Goal: Task Accomplishment & Management: Manage account settings

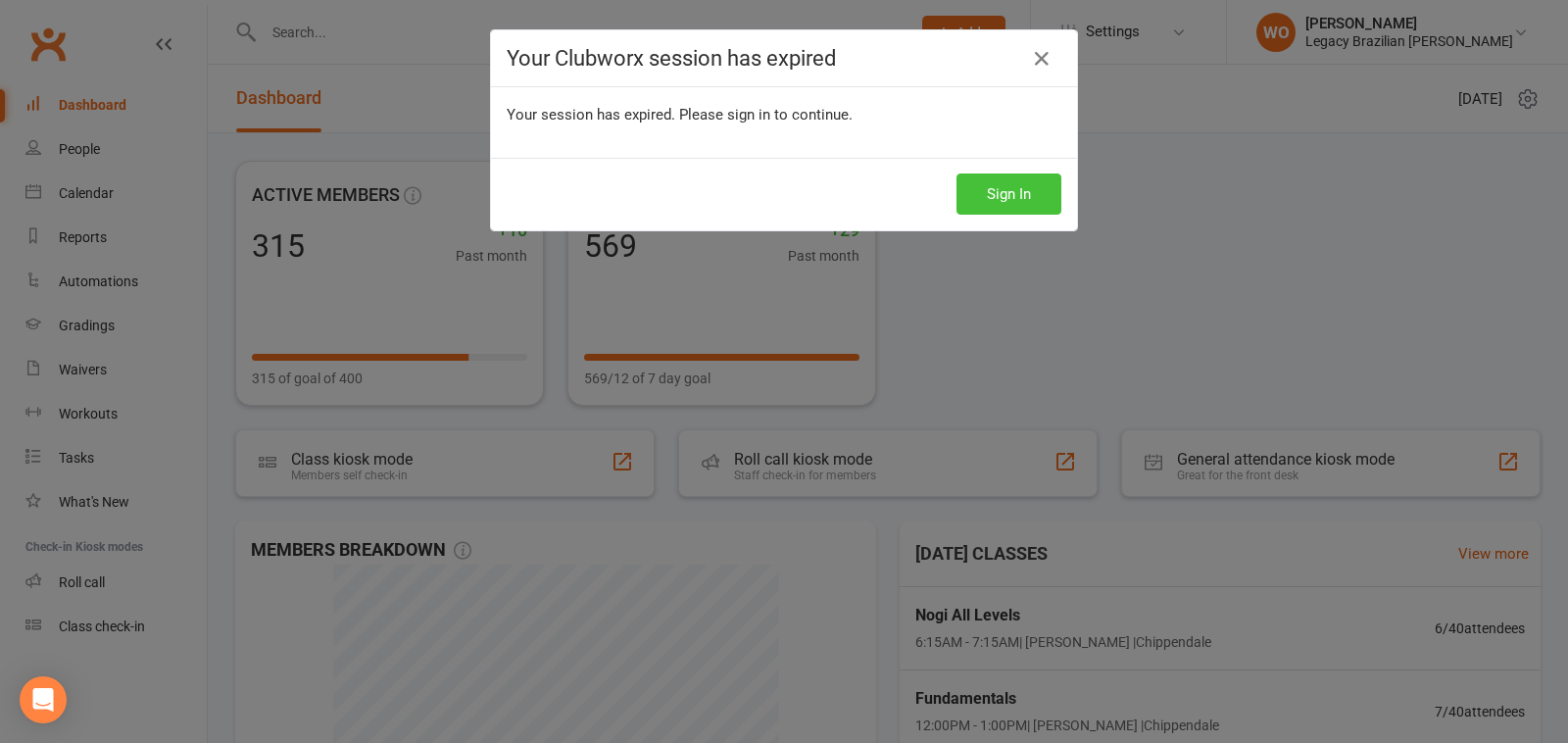
click at [1005, 184] on button "Sign In" at bounding box center [1009, 194] width 104 height 41
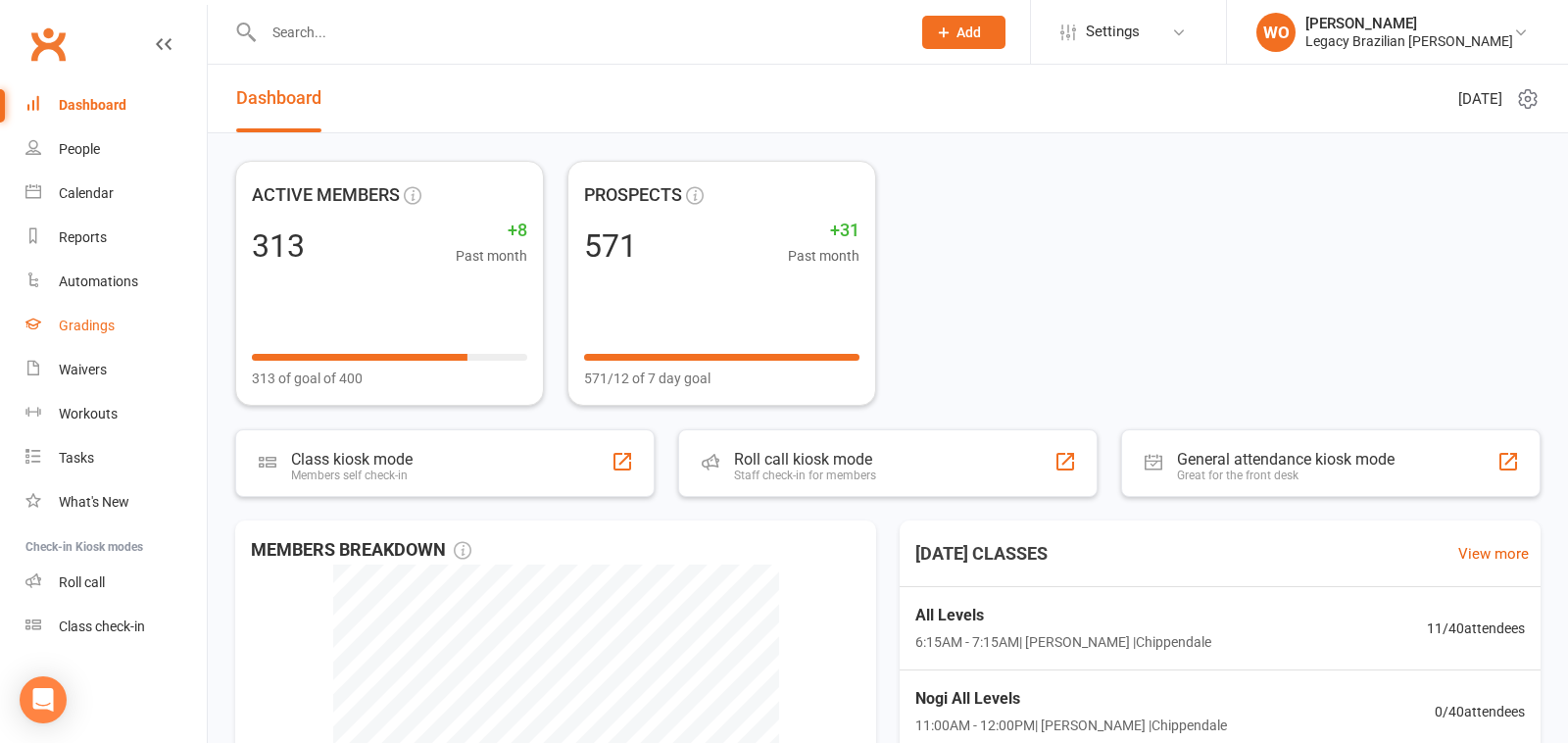
click at [114, 327] on link "Gradings" at bounding box center [116, 325] width 181 height 44
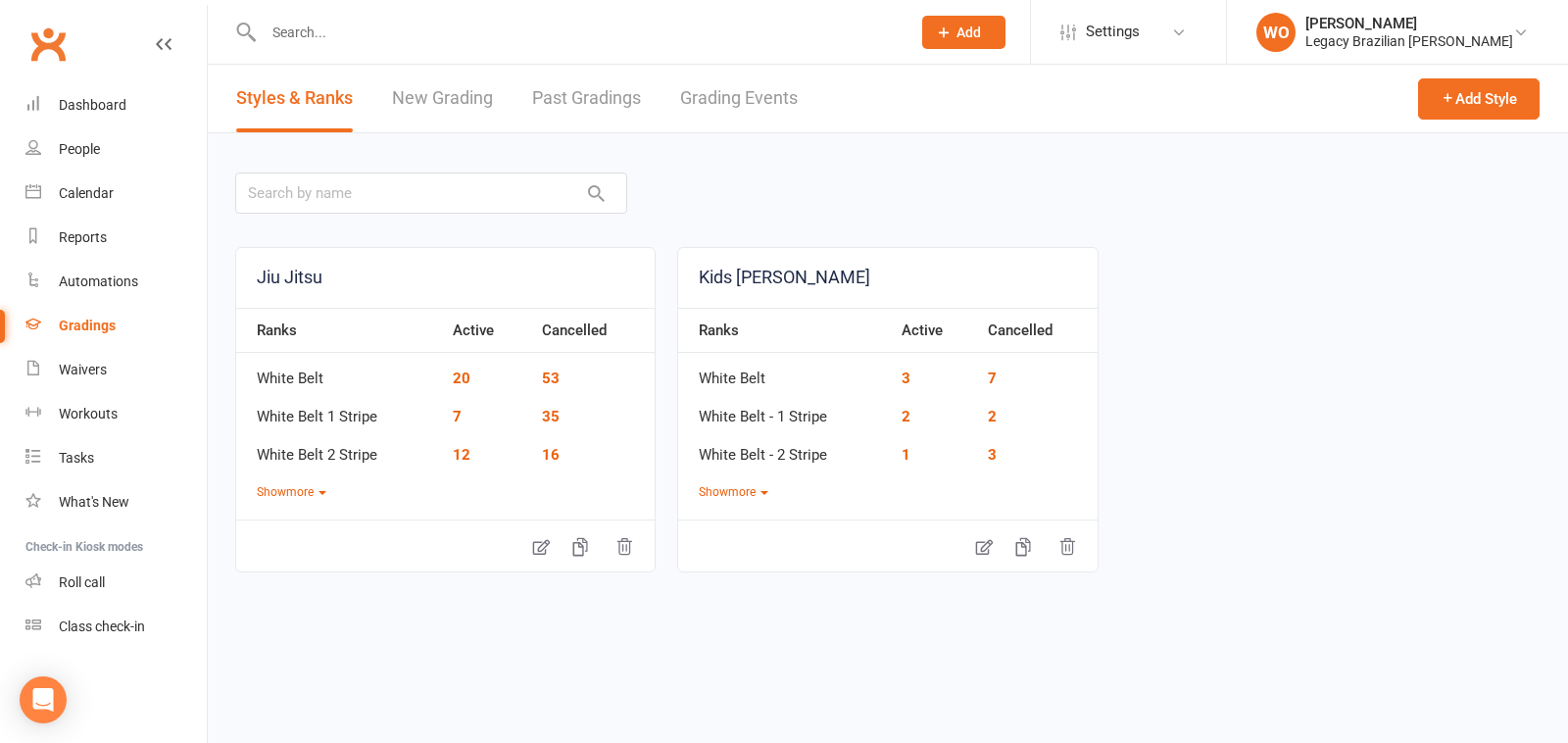
click at [445, 106] on link "New Grading" at bounding box center [442, 99] width 100 height 68
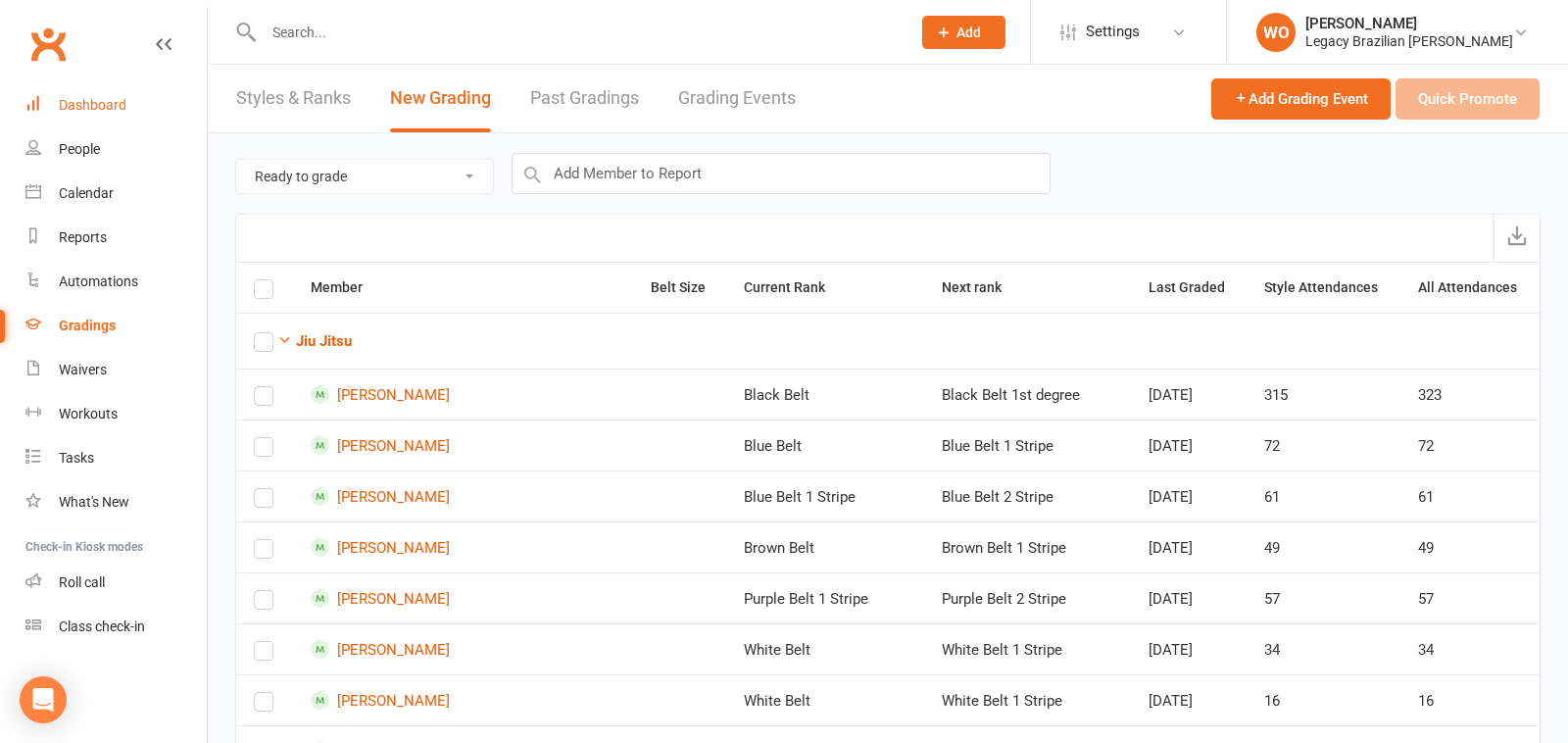
click at [109, 105] on div "Dashboard" at bounding box center [93, 105] width 68 height 16
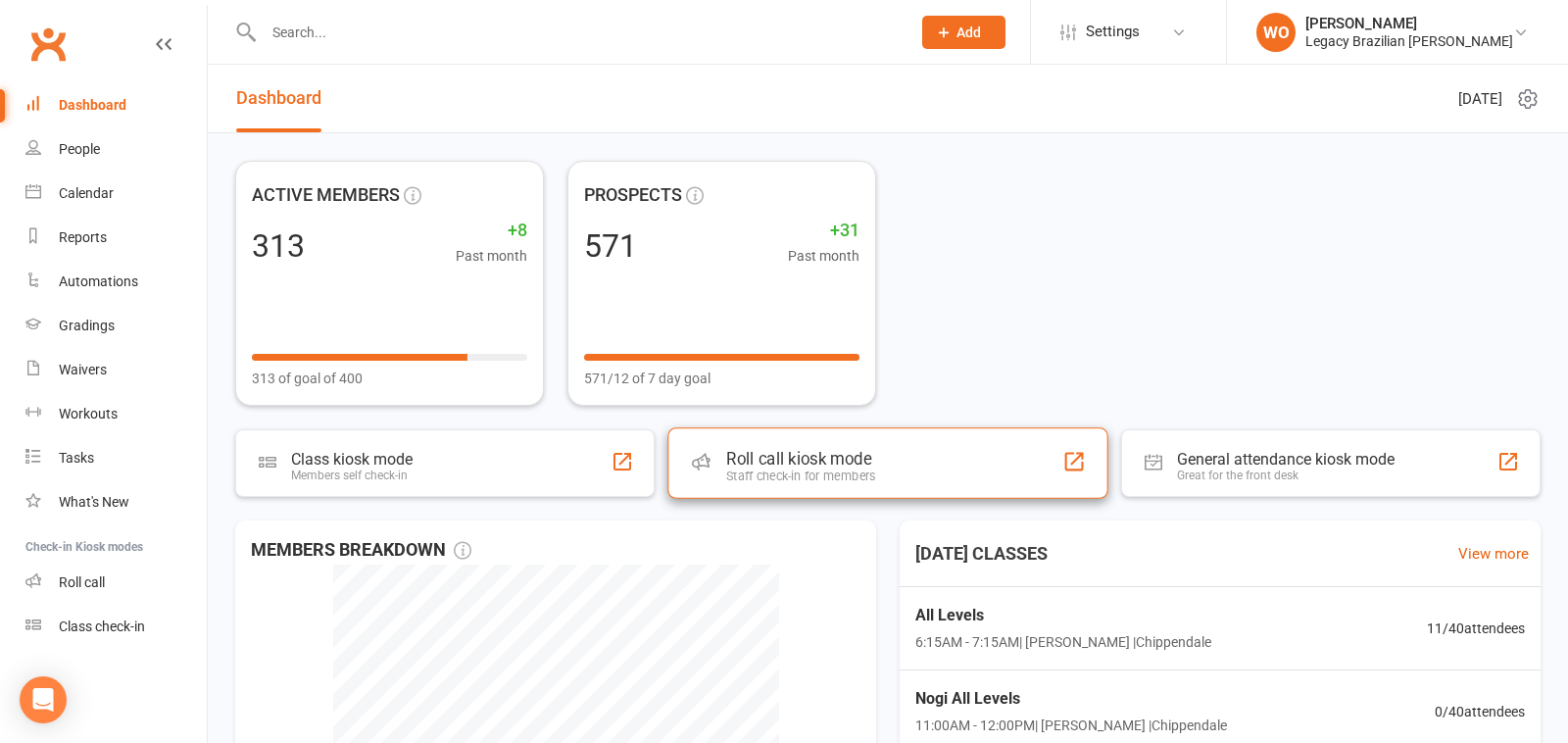
click at [771, 465] on div "Roll call kiosk mode" at bounding box center [800, 459] width 149 height 20
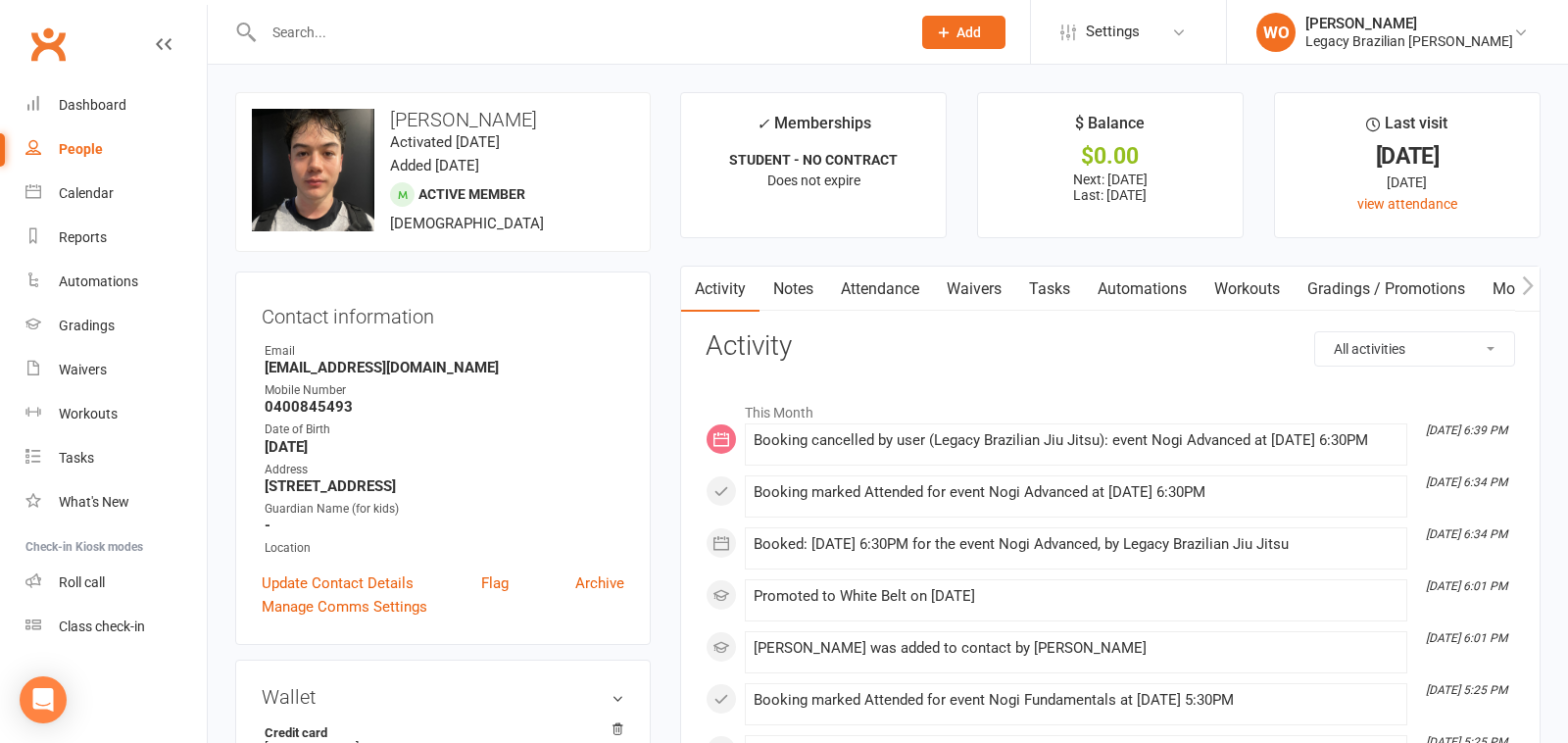
click at [901, 285] on link "Attendance" at bounding box center [880, 290] width 105 height 45
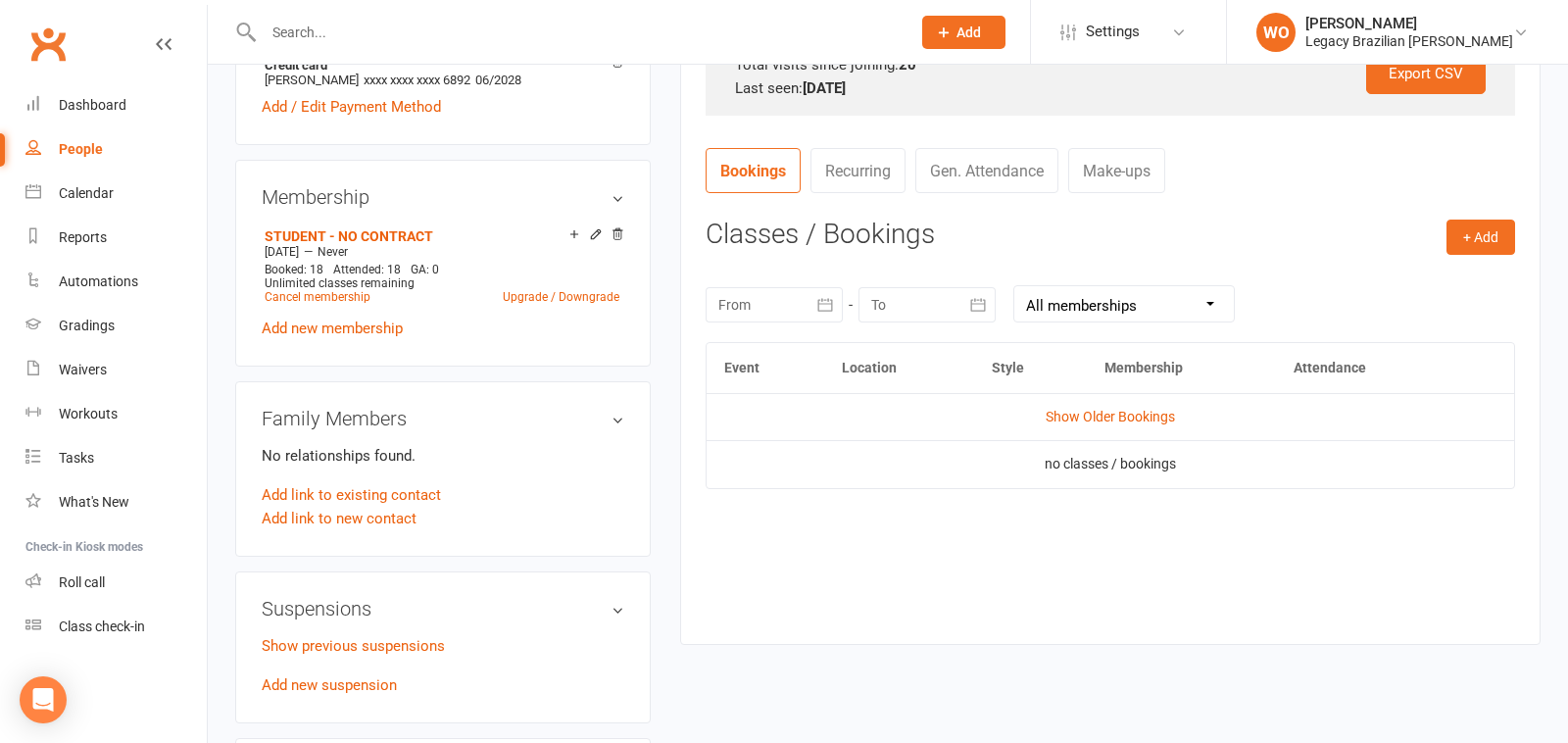
scroll to position [674, 0]
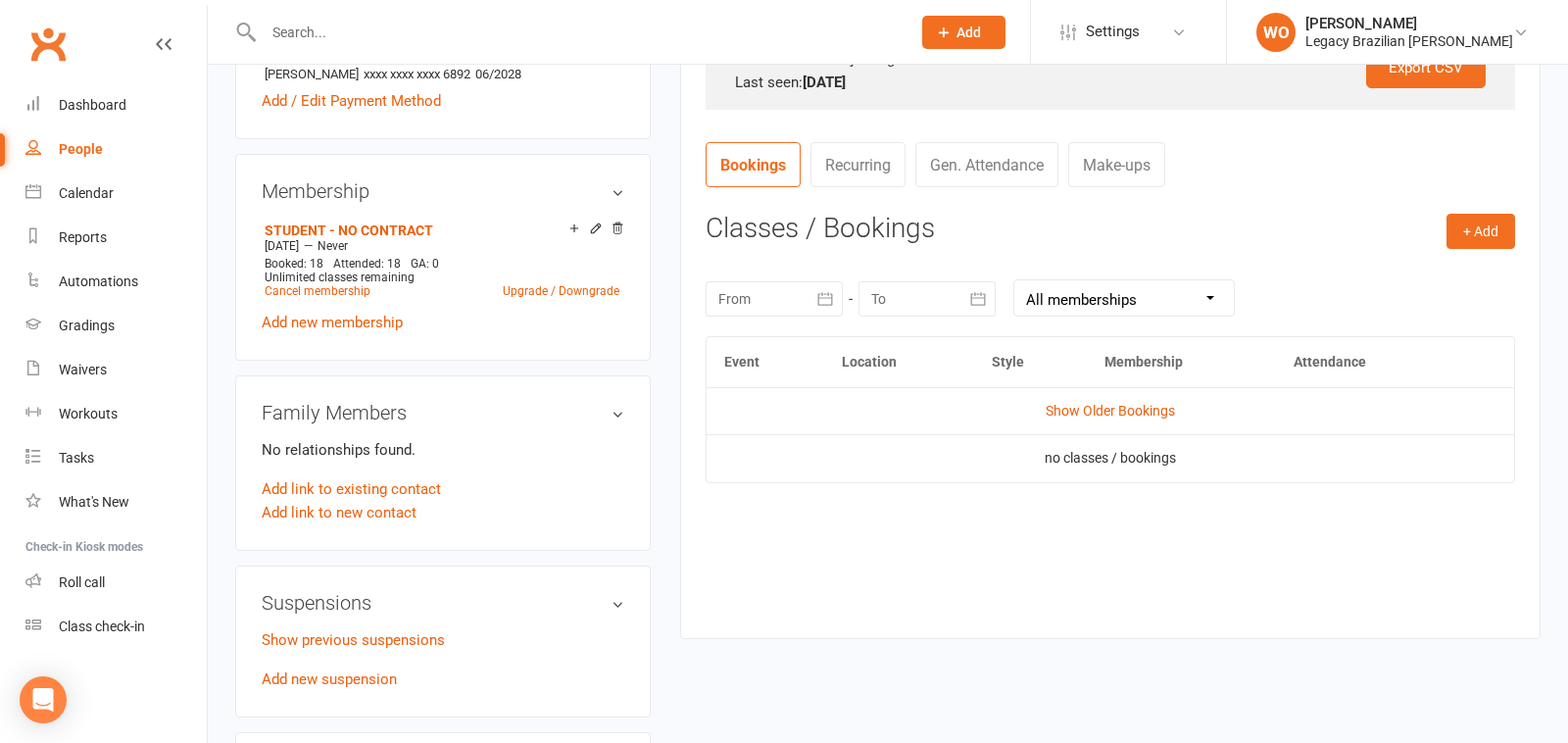
click at [789, 295] on div at bounding box center [773, 300] width 137 height 35
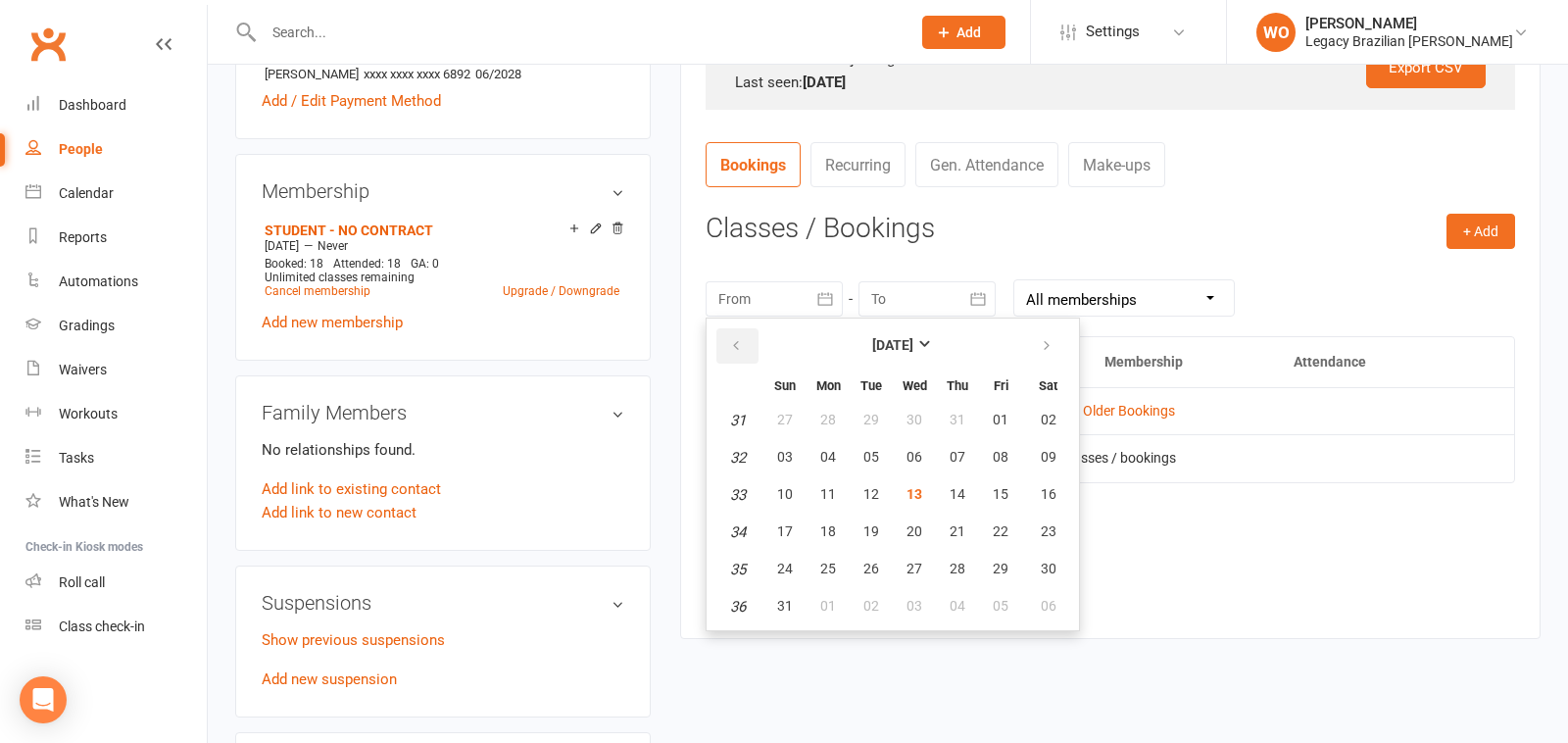
click at [733, 344] on icon "button" at bounding box center [736, 346] width 14 height 16
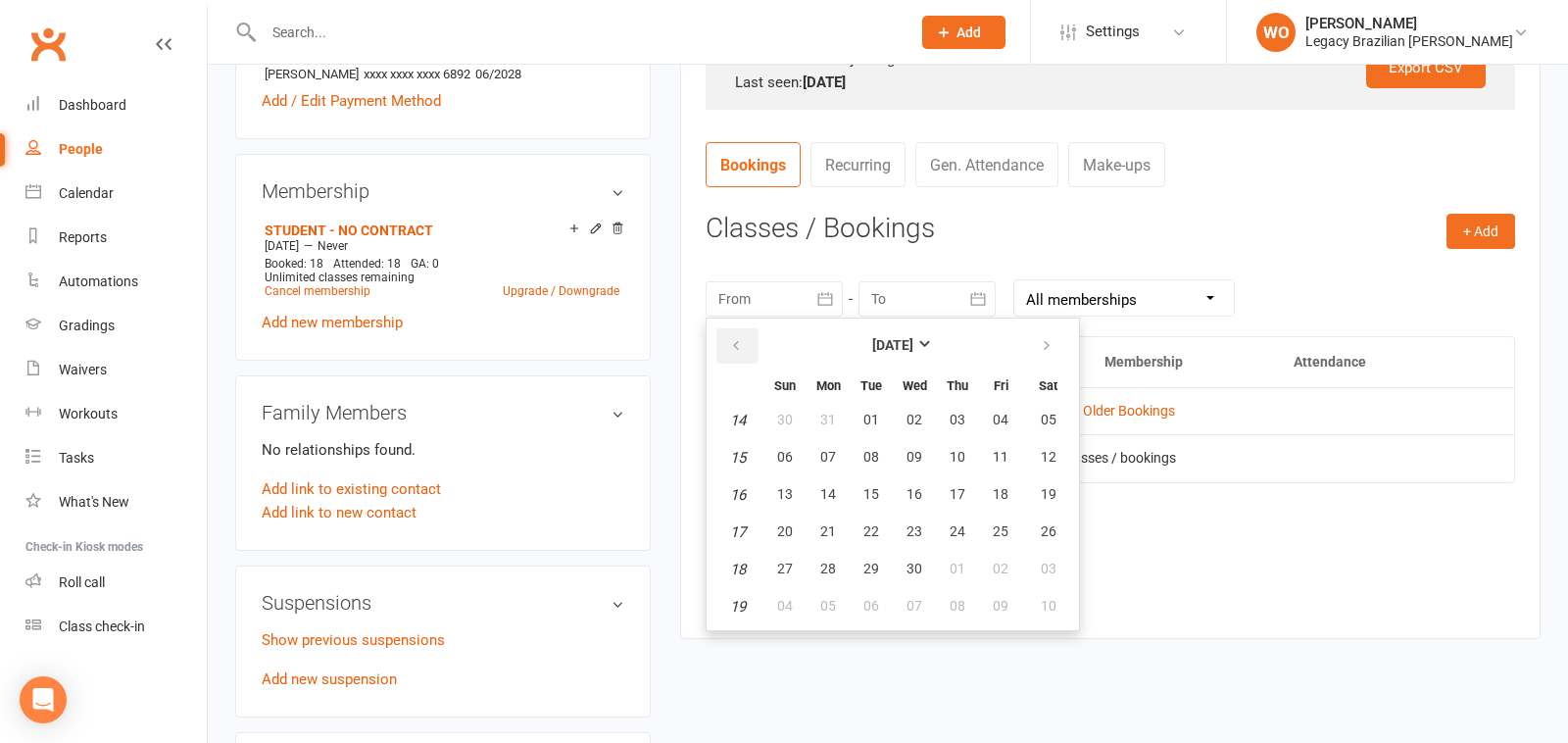
click at [733, 344] on icon "button" at bounding box center [736, 346] width 14 height 16
click at [734, 416] on em "1" at bounding box center [738, 421] width 8 height 18
click at [737, 416] on em "1" at bounding box center [738, 421] width 8 height 18
click at [747, 412] on td "1" at bounding box center [737, 421] width 50 height 35
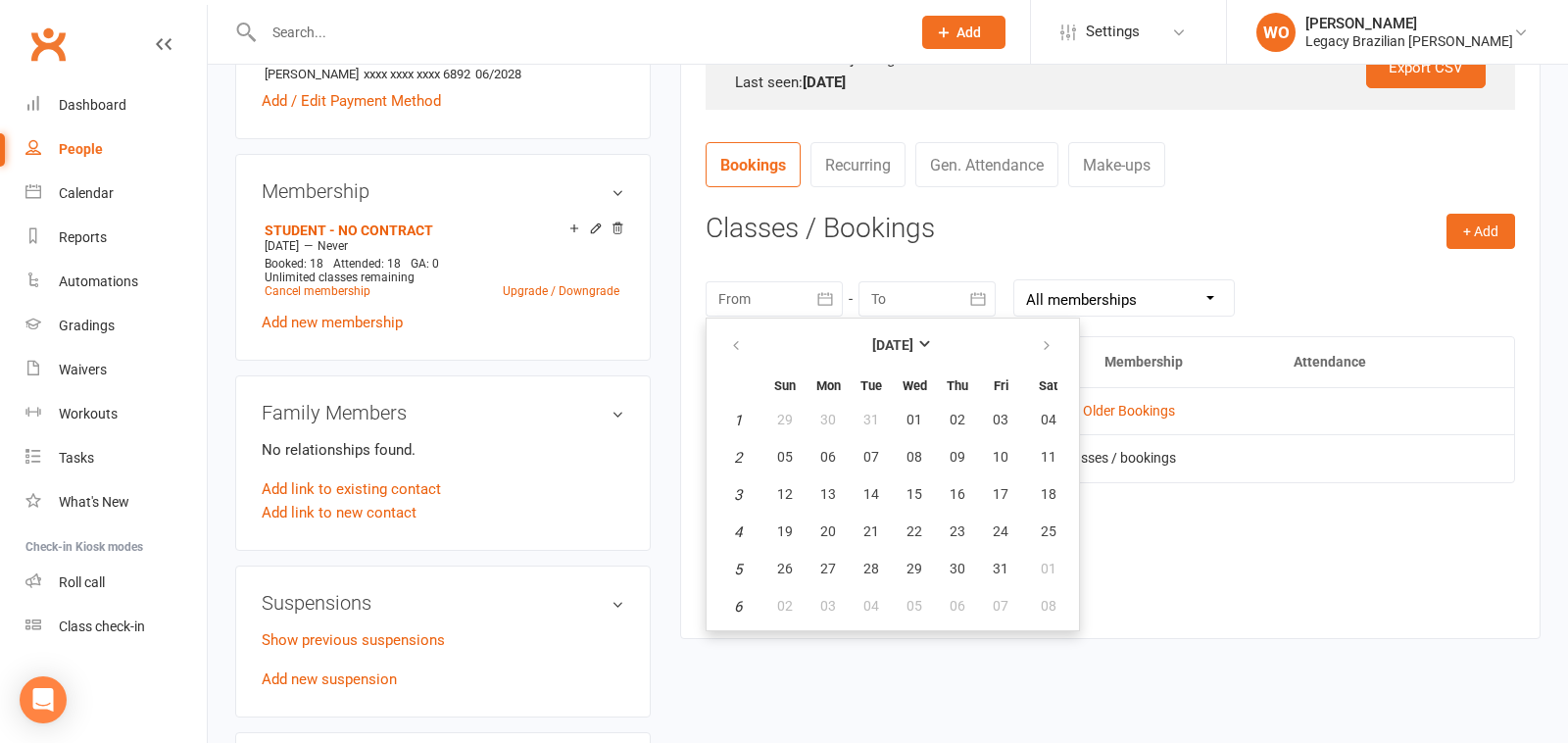
click at [745, 412] on td "1" at bounding box center [737, 421] width 50 height 35
click at [740, 412] on em "1" at bounding box center [738, 421] width 8 height 18
click at [912, 418] on span "01" at bounding box center [914, 420] width 16 height 16
type input "[DATE]"
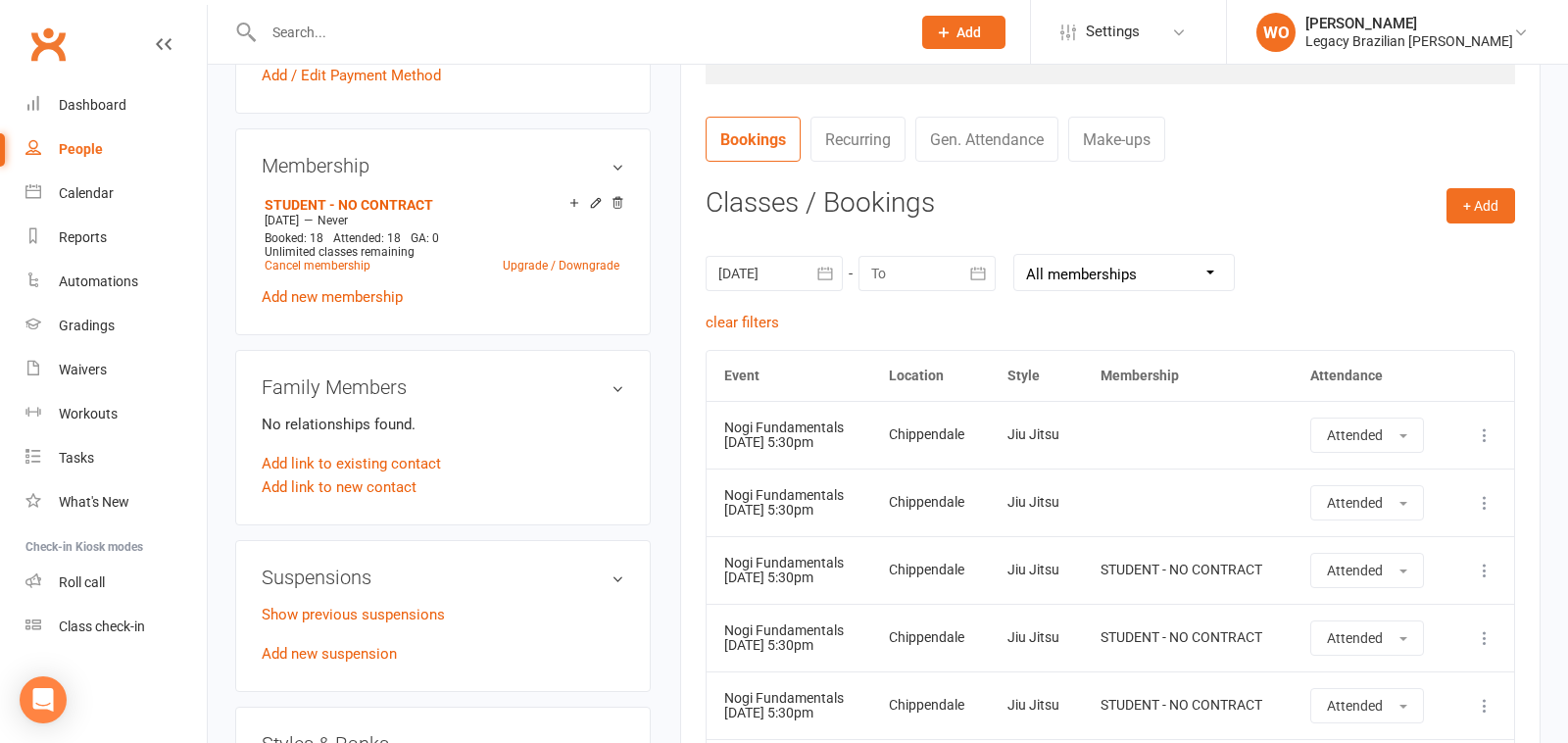
scroll to position [0, 0]
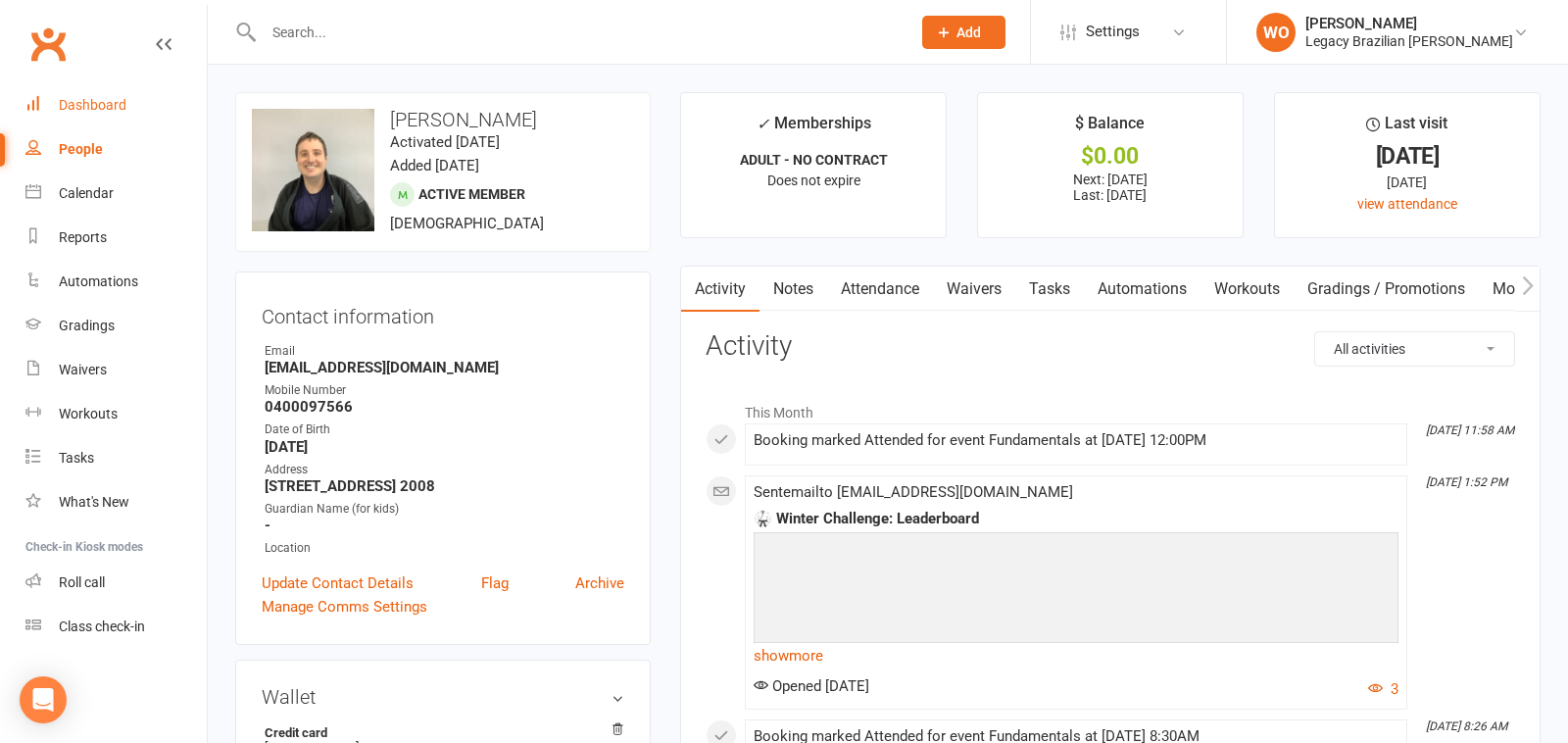
click at [116, 99] on div "Dashboard" at bounding box center [93, 105] width 68 height 16
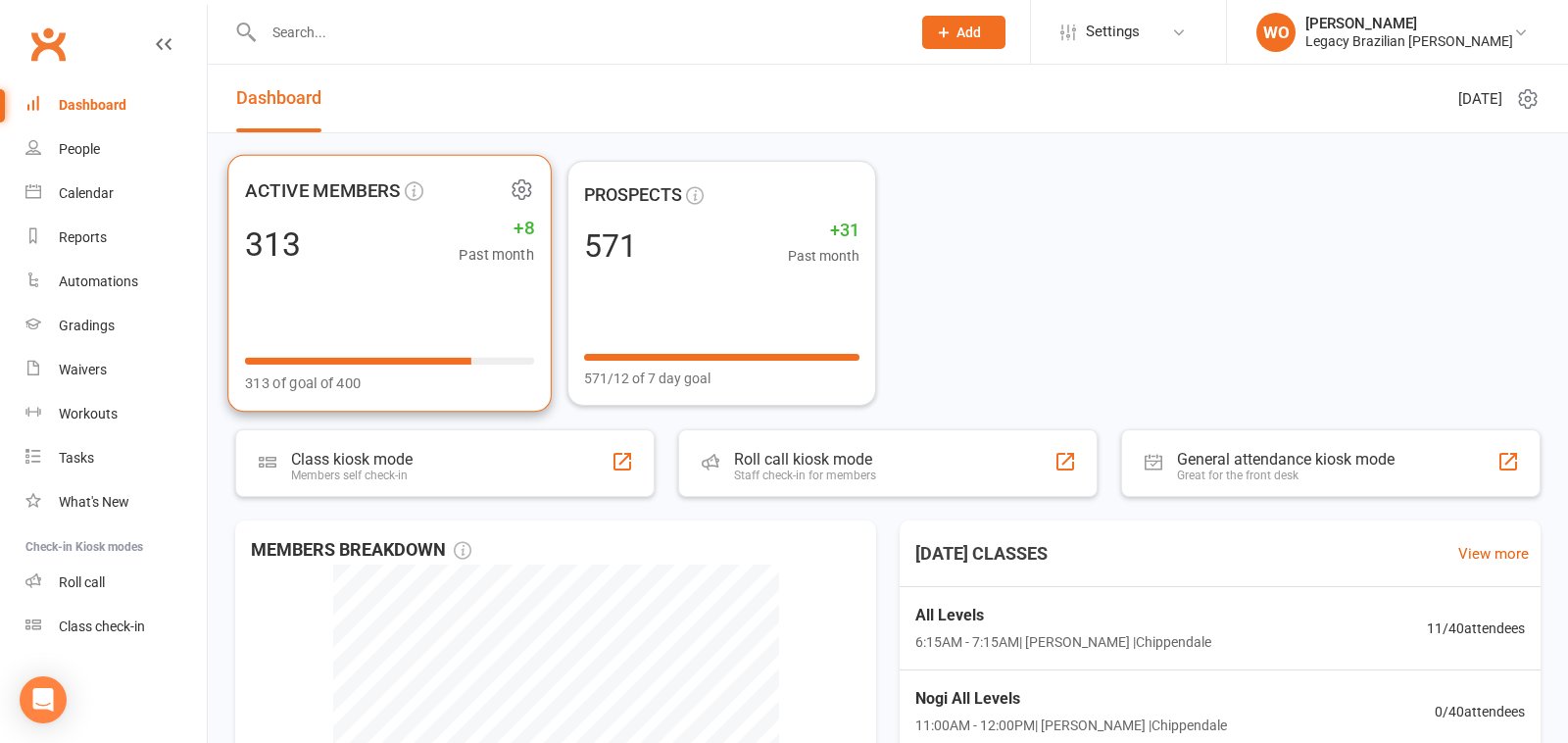
click at [437, 241] on div "313 +8 Past month" at bounding box center [390, 243] width 290 height 44
click at [409, 366] on div "313 of goal of 400" at bounding box center [390, 371] width 290 height 48
click at [524, 224] on span "+8" at bounding box center [496, 229] width 76 height 30
click at [520, 197] on icon at bounding box center [521, 189] width 18 height 19
click at [456, 331] on div "ACTIVE MEMBERS 313 +8 Past month 313 of goal of 400" at bounding box center [390, 283] width 323 height 257
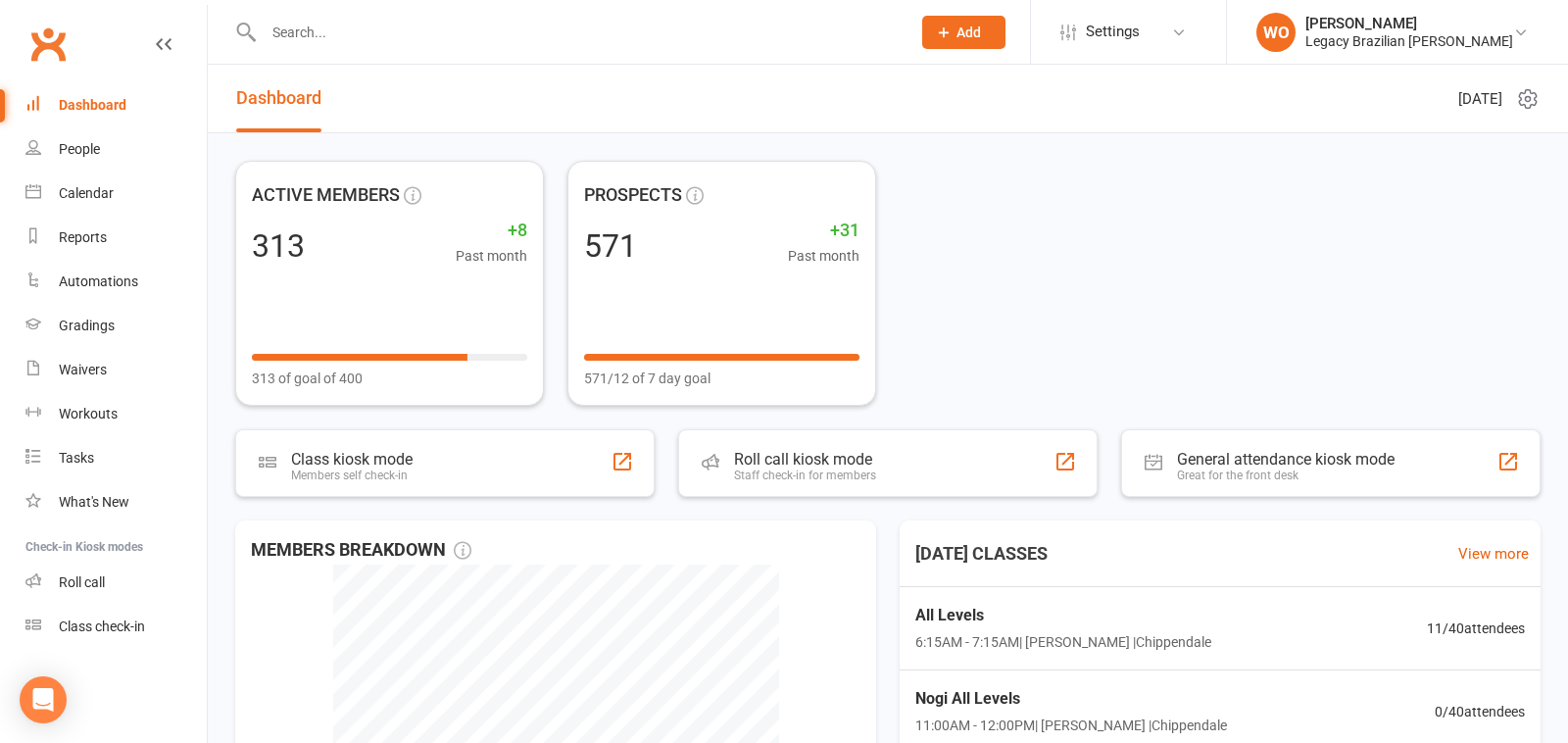
click at [100, 102] on div "Dashboard" at bounding box center [93, 105] width 68 height 16
click at [91, 108] on div "Dashboard" at bounding box center [93, 105] width 68 height 16
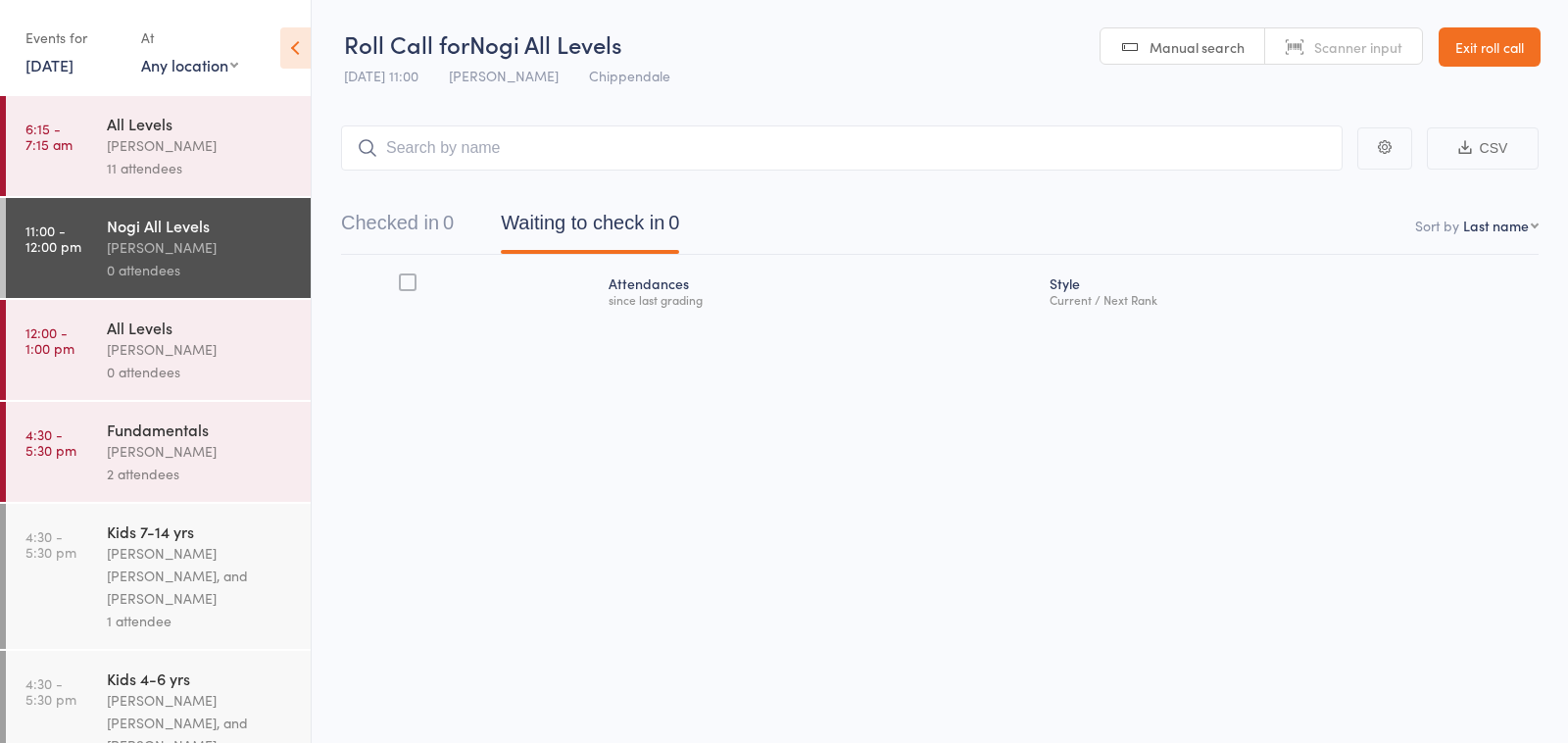
click at [164, 162] on div "11 attendees" at bounding box center [200, 168] width 187 height 23
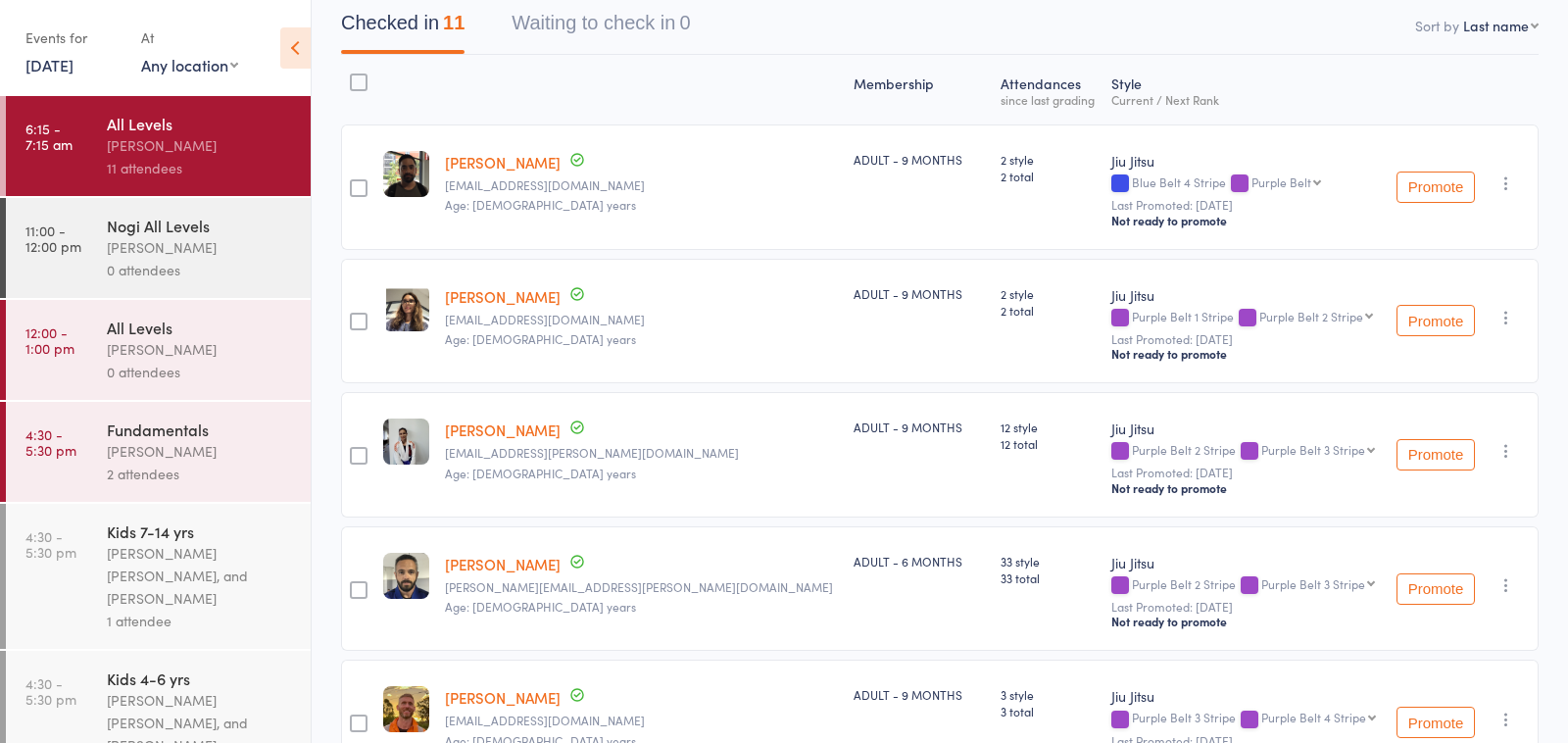
scroll to position [100, 0]
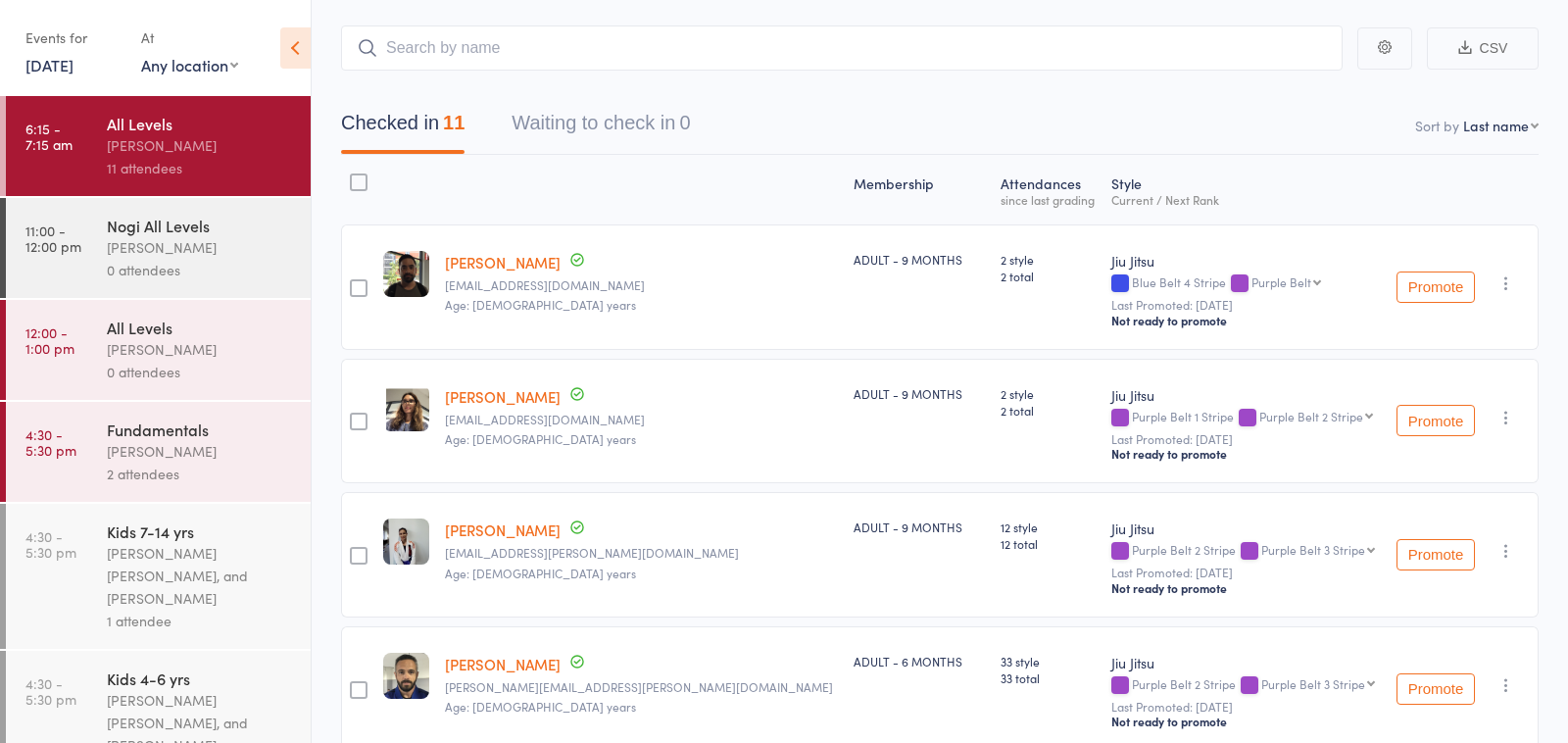
click at [74, 67] on link "[DATE]" at bounding box center [49, 65] width 48 height 22
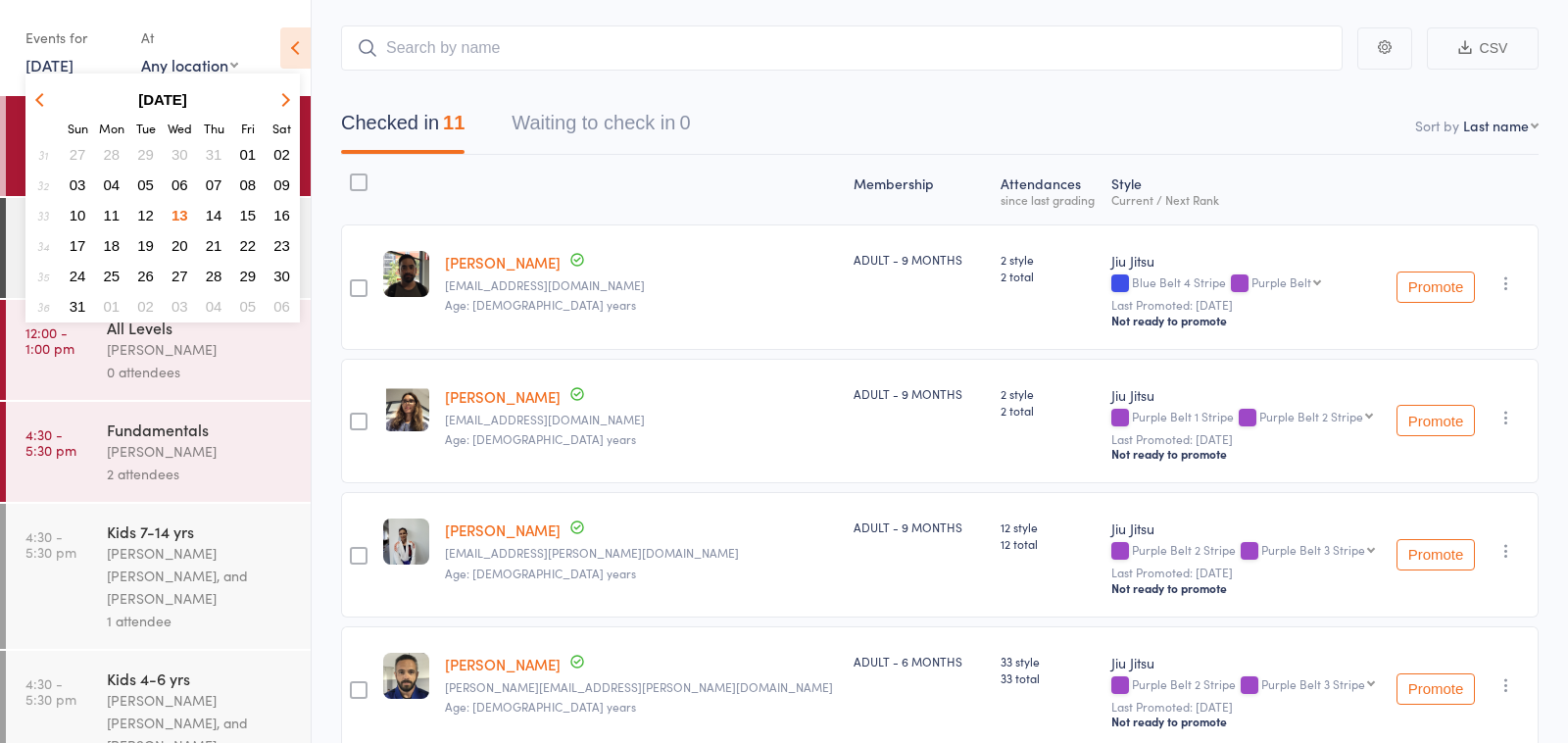
click at [149, 212] on span "12" at bounding box center [145, 215] width 17 height 17
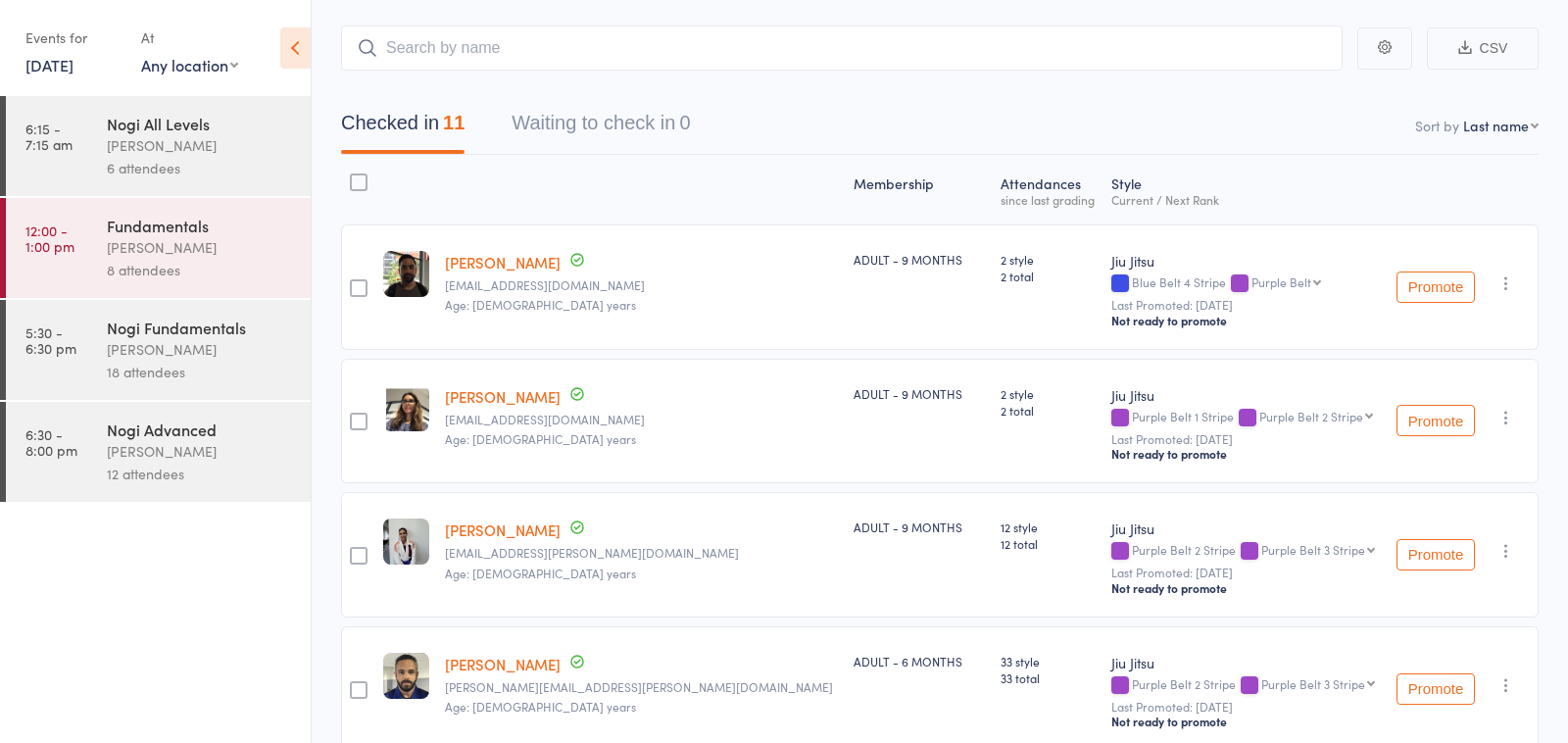
click at [217, 332] on div "Nogi Fundamentals" at bounding box center [200, 327] width 187 height 22
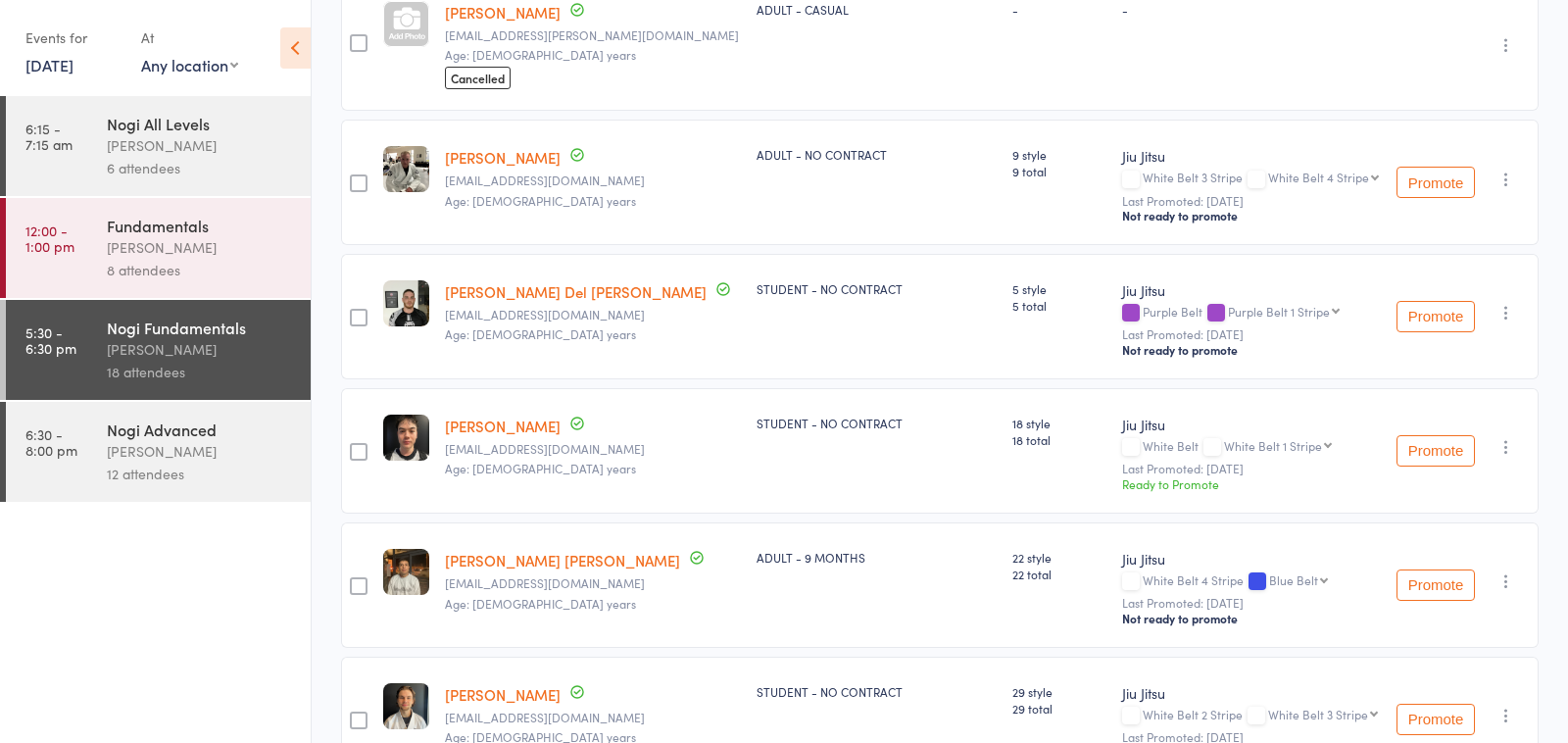
scroll to position [554, 0]
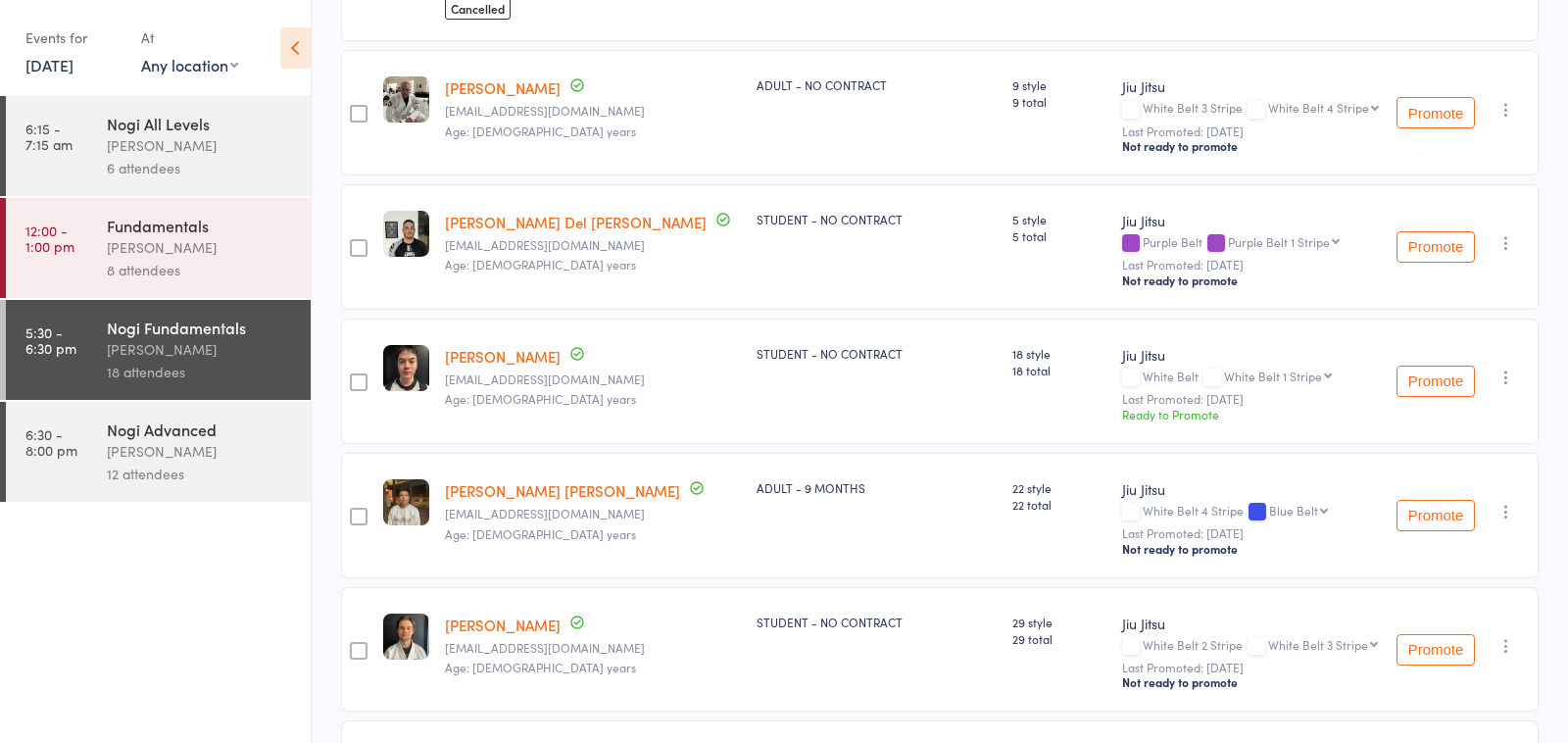
click at [1452, 369] on button "Promote" at bounding box center [1436, 381] width 79 height 32
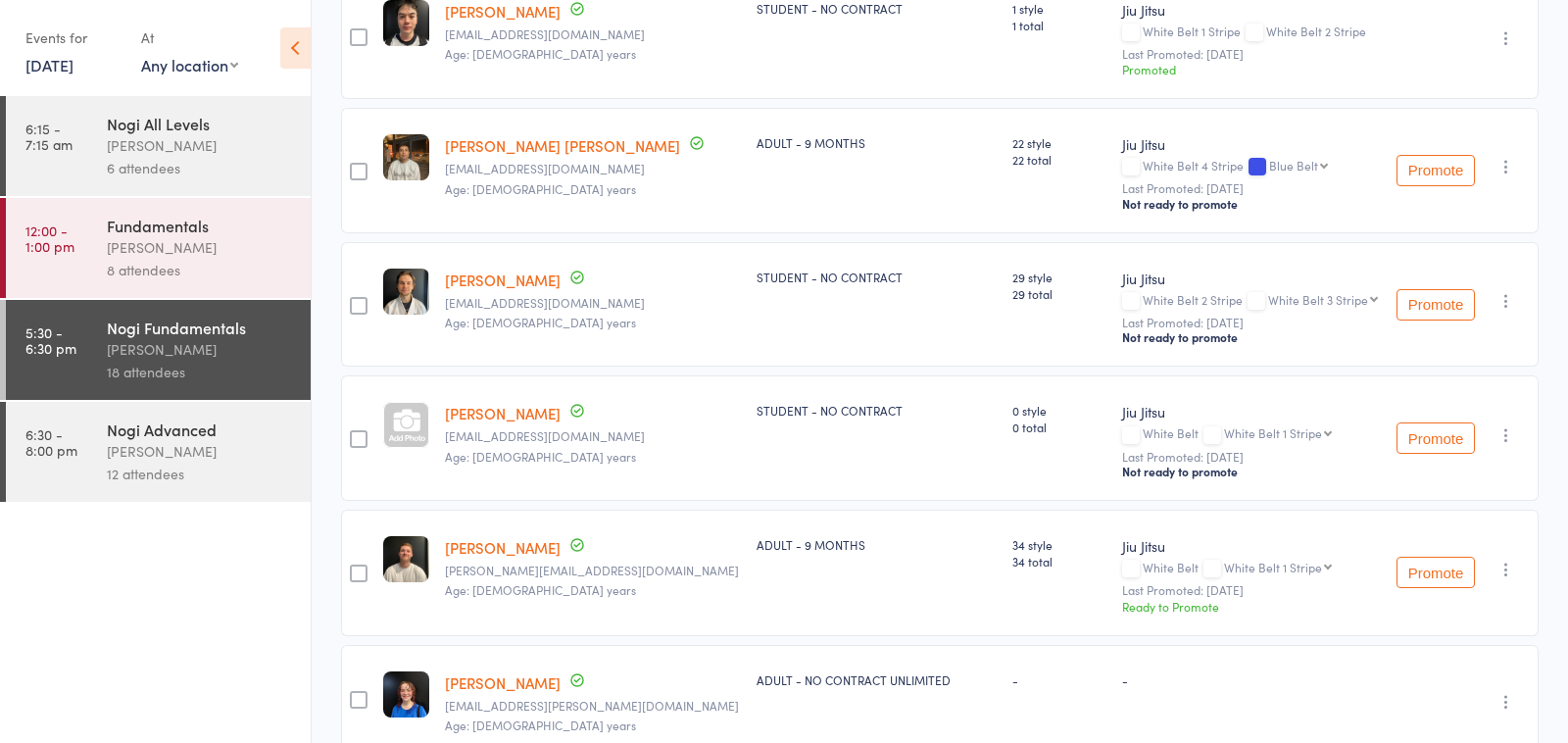
scroll to position [915, 0]
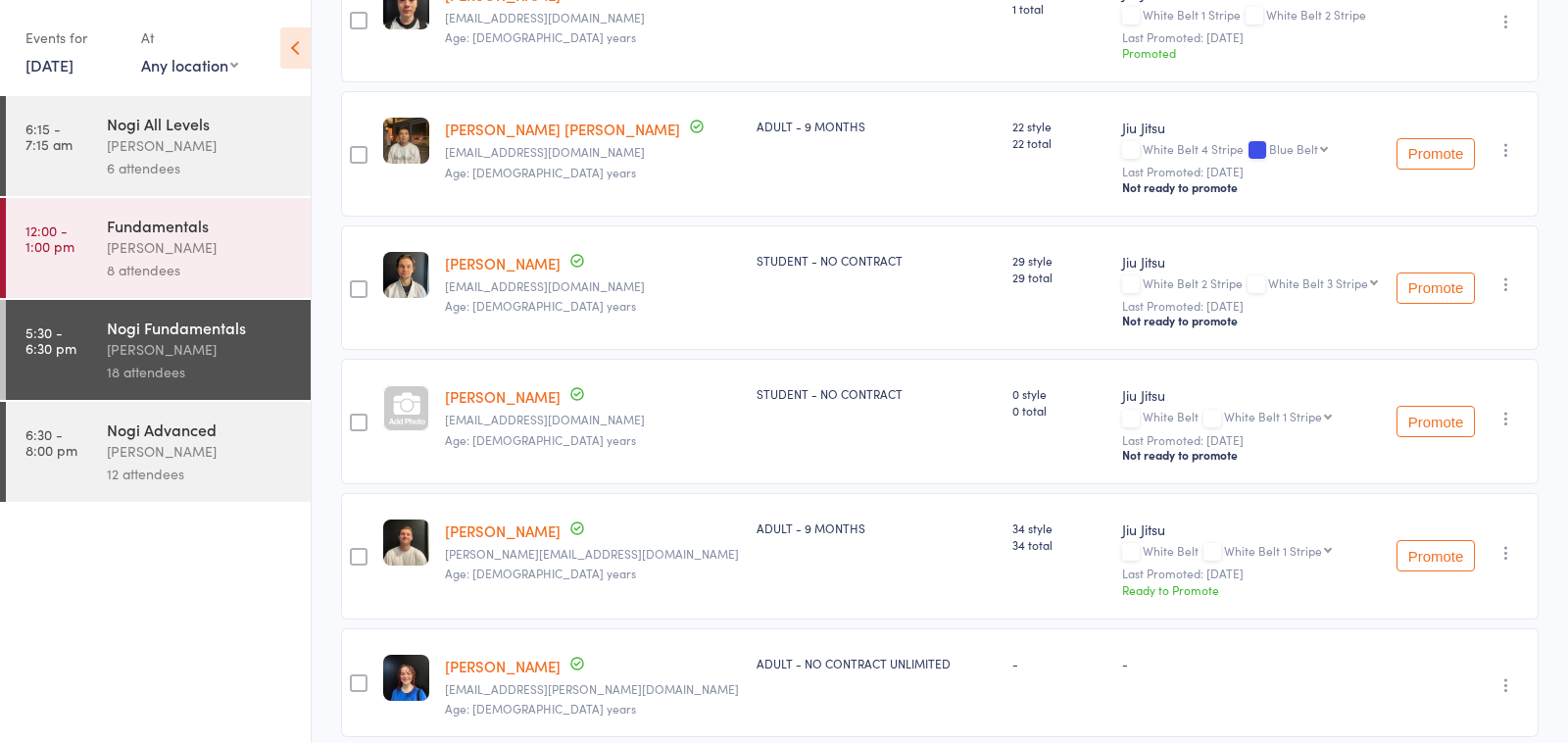
click at [1418, 547] on button "Promote" at bounding box center [1436, 556] width 79 height 32
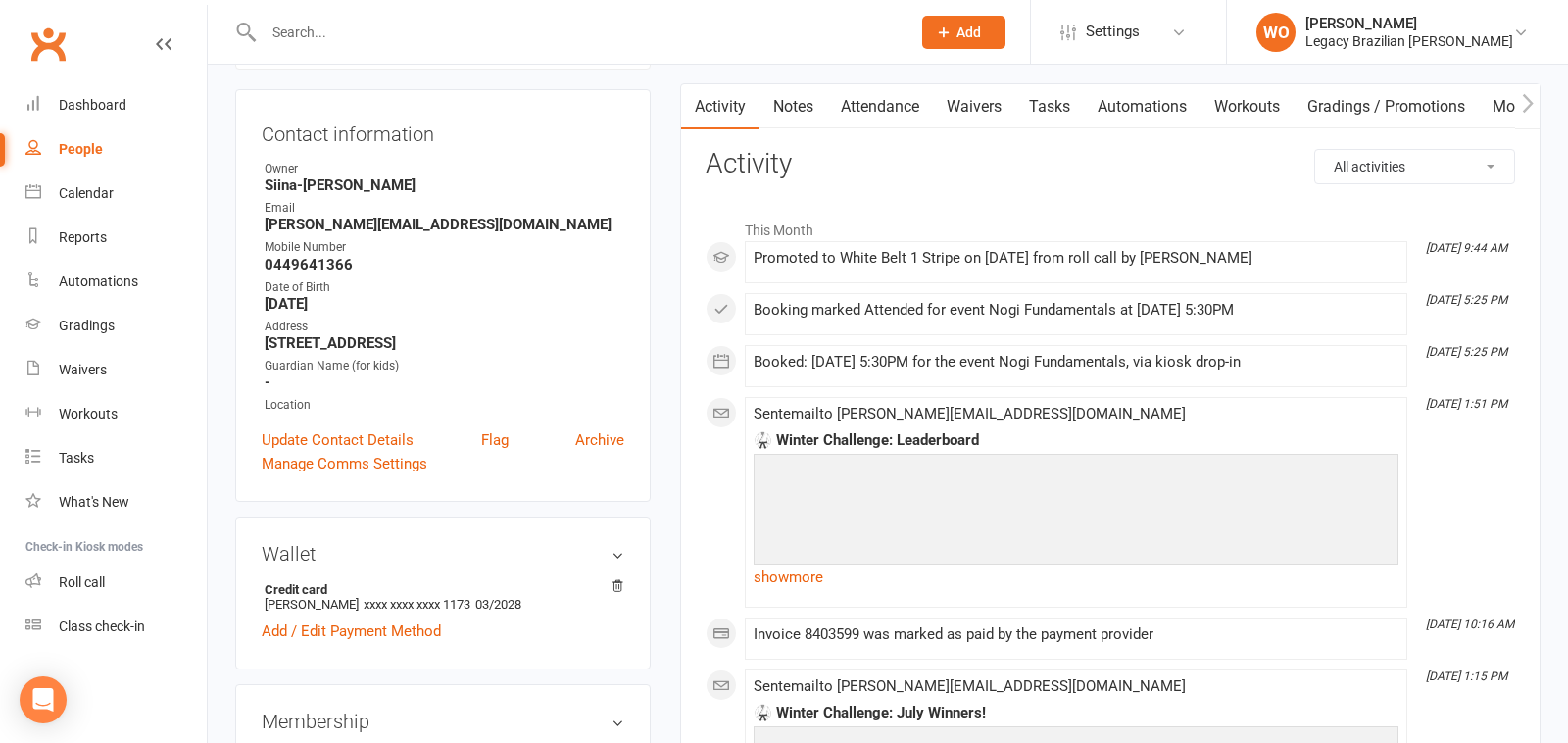
scroll to position [152, 0]
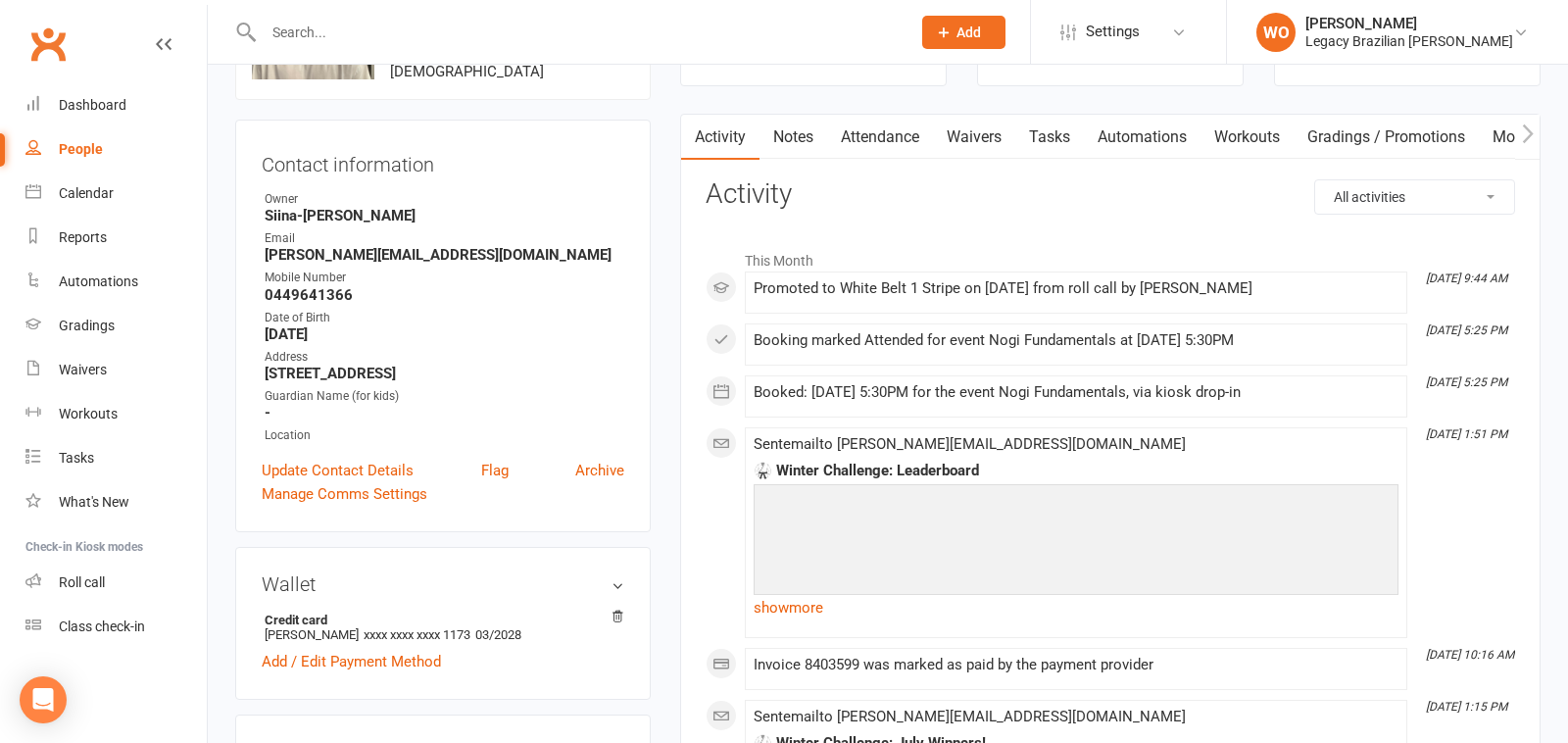
click at [883, 137] on link "Attendance" at bounding box center [880, 137] width 105 height 45
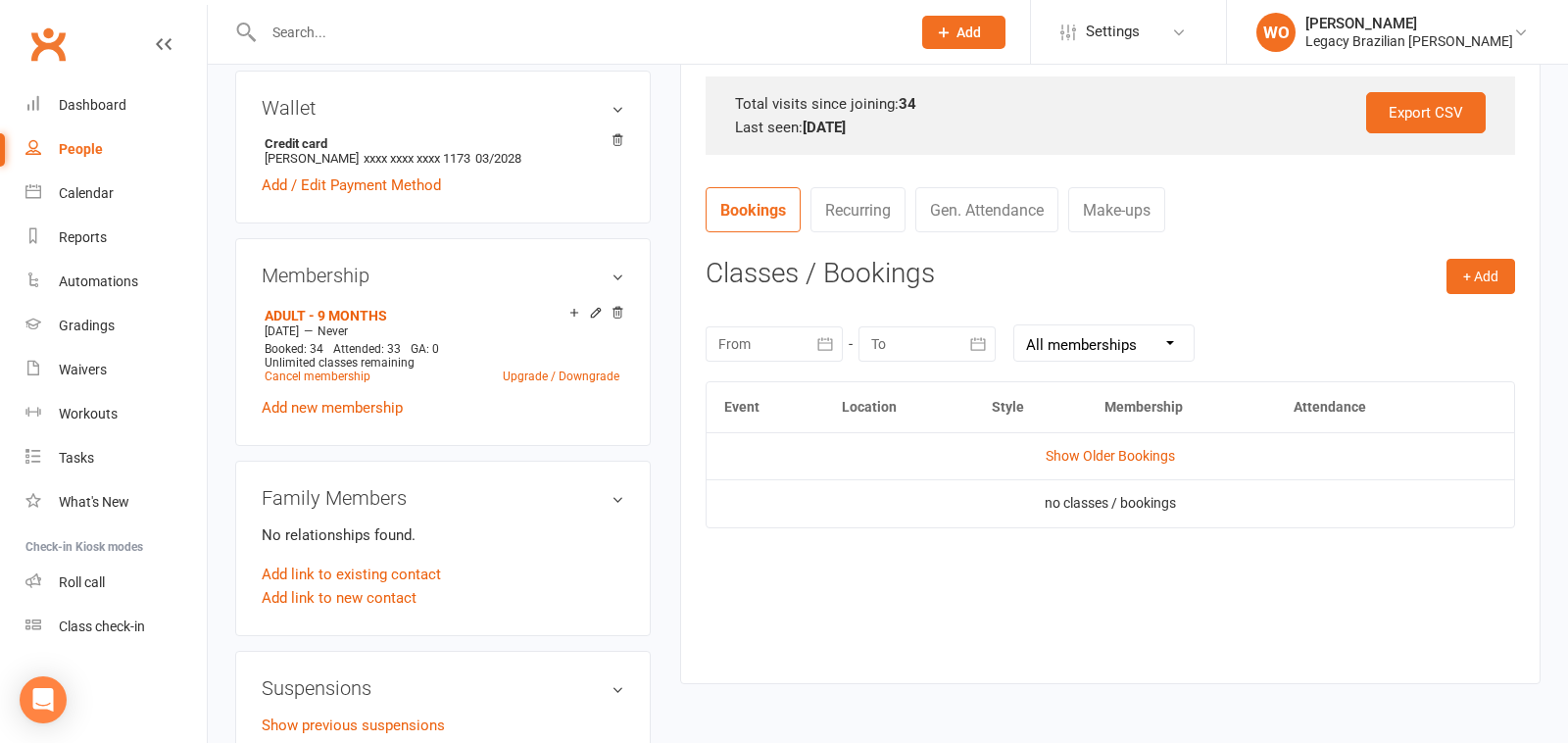
scroll to position [631, 0]
click at [809, 347] on button "button" at bounding box center [825, 342] width 35 height 35
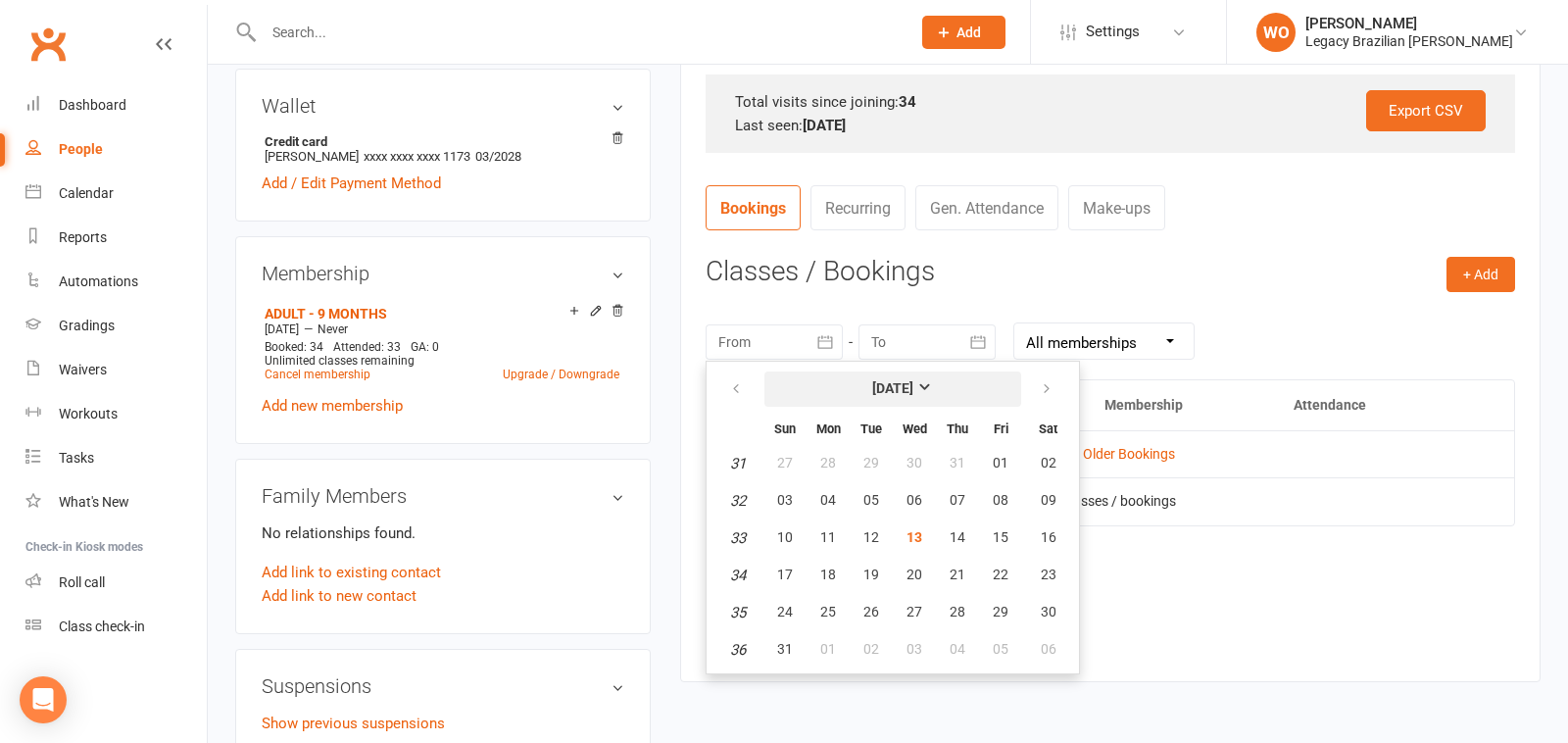
click at [907, 383] on strong "[DATE]" at bounding box center [893, 388] width 41 height 16
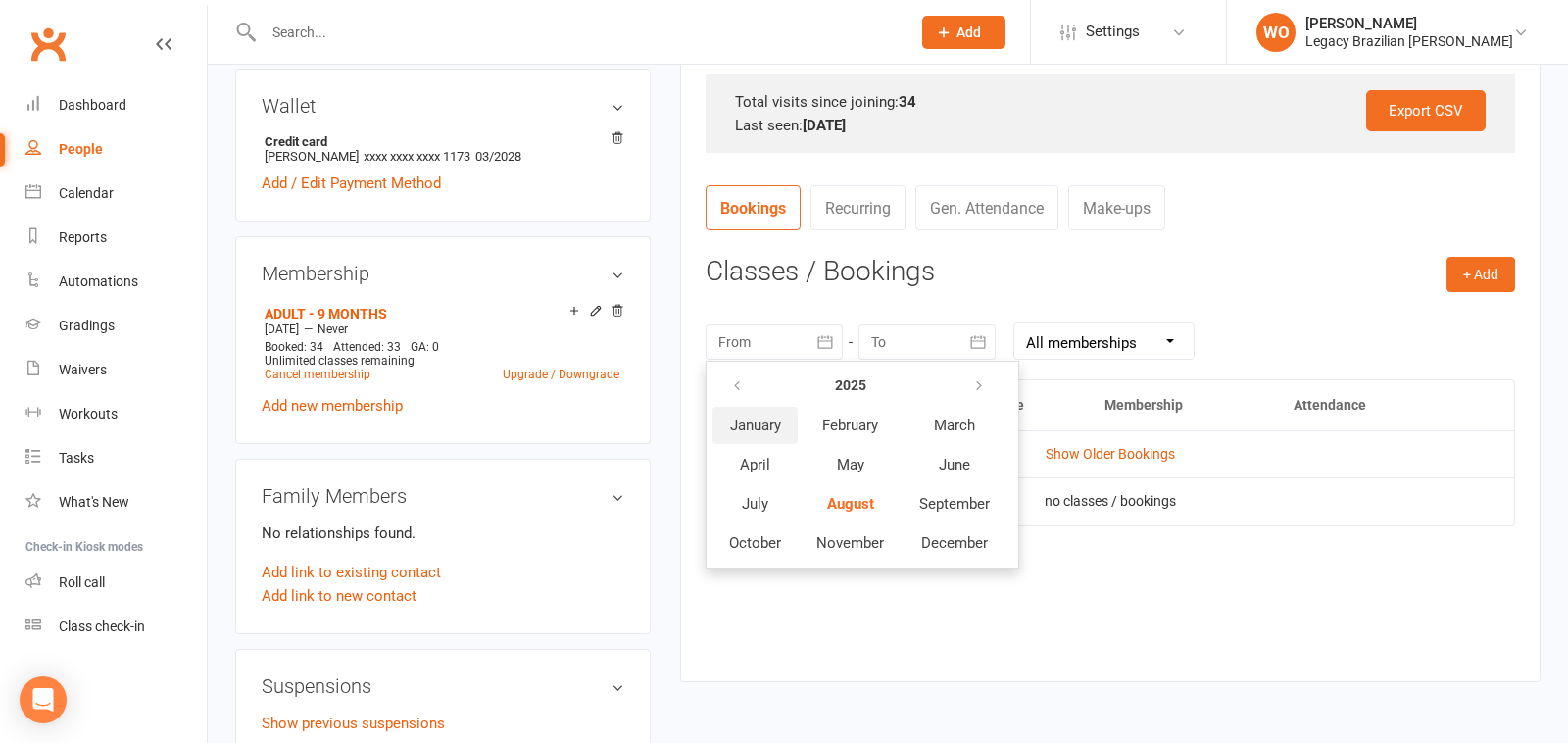
click at [764, 422] on span "January" at bounding box center [755, 426] width 51 height 18
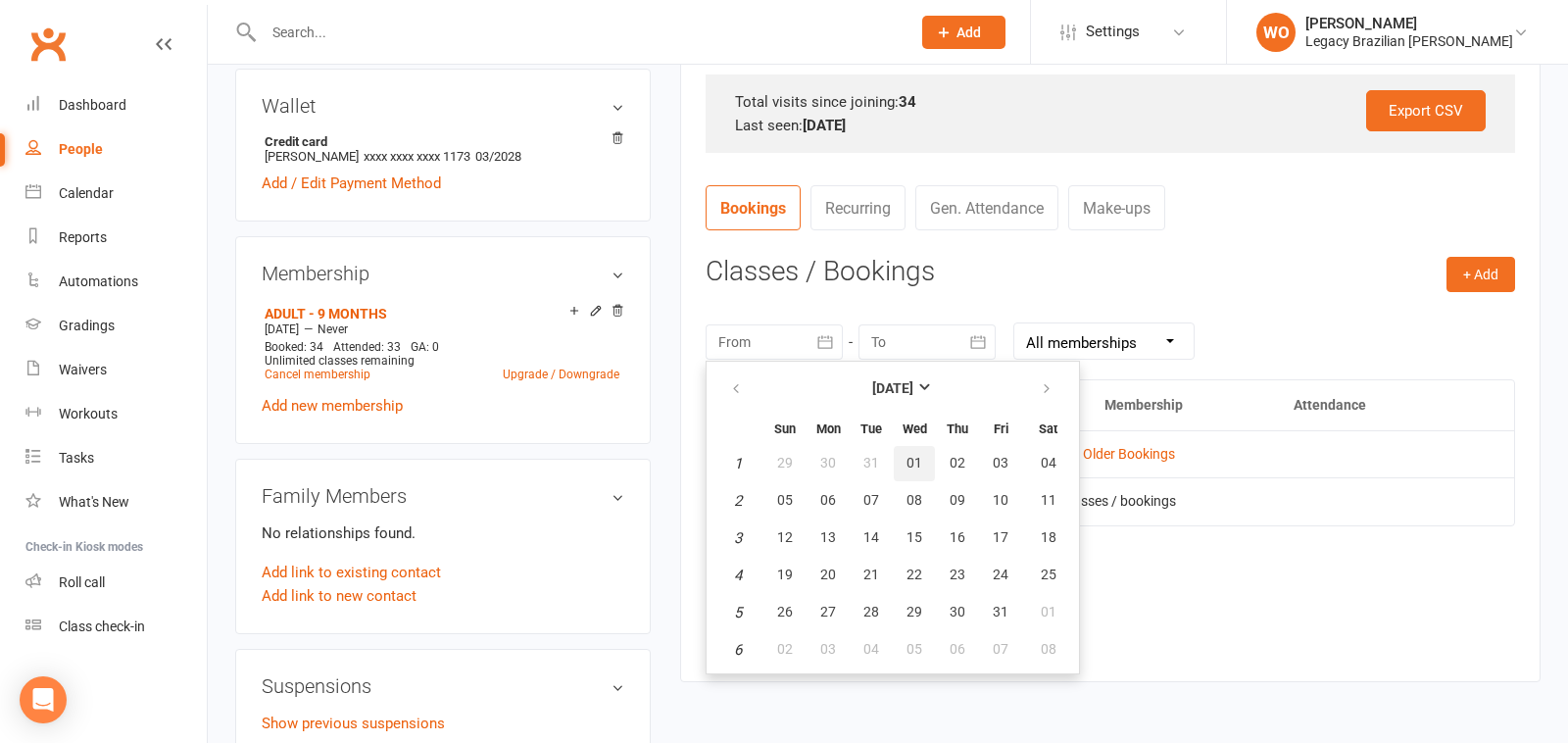
click at [912, 462] on span "01" at bounding box center [914, 463] width 16 height 16
type input "[DATE]"
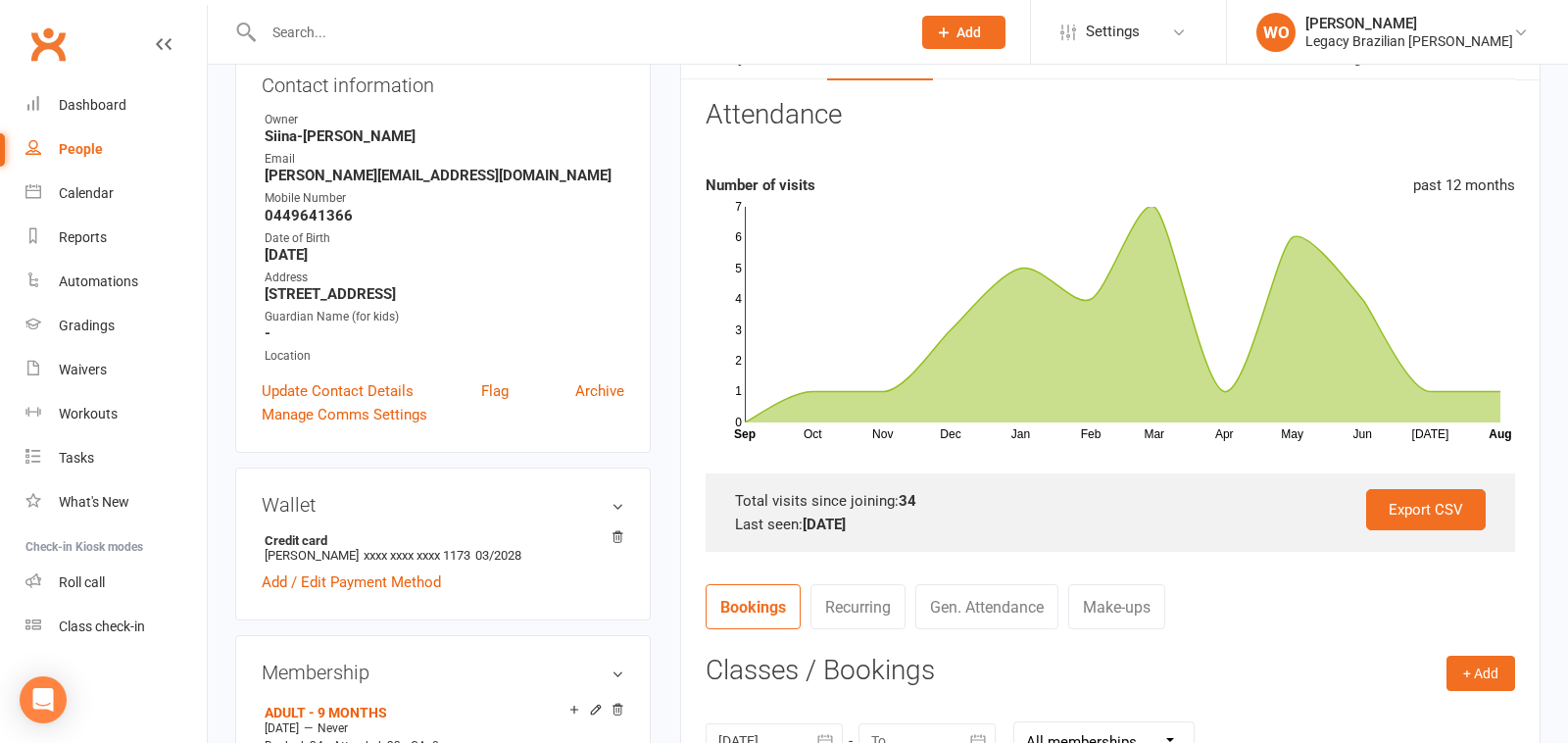
scroll to position [0, 0]
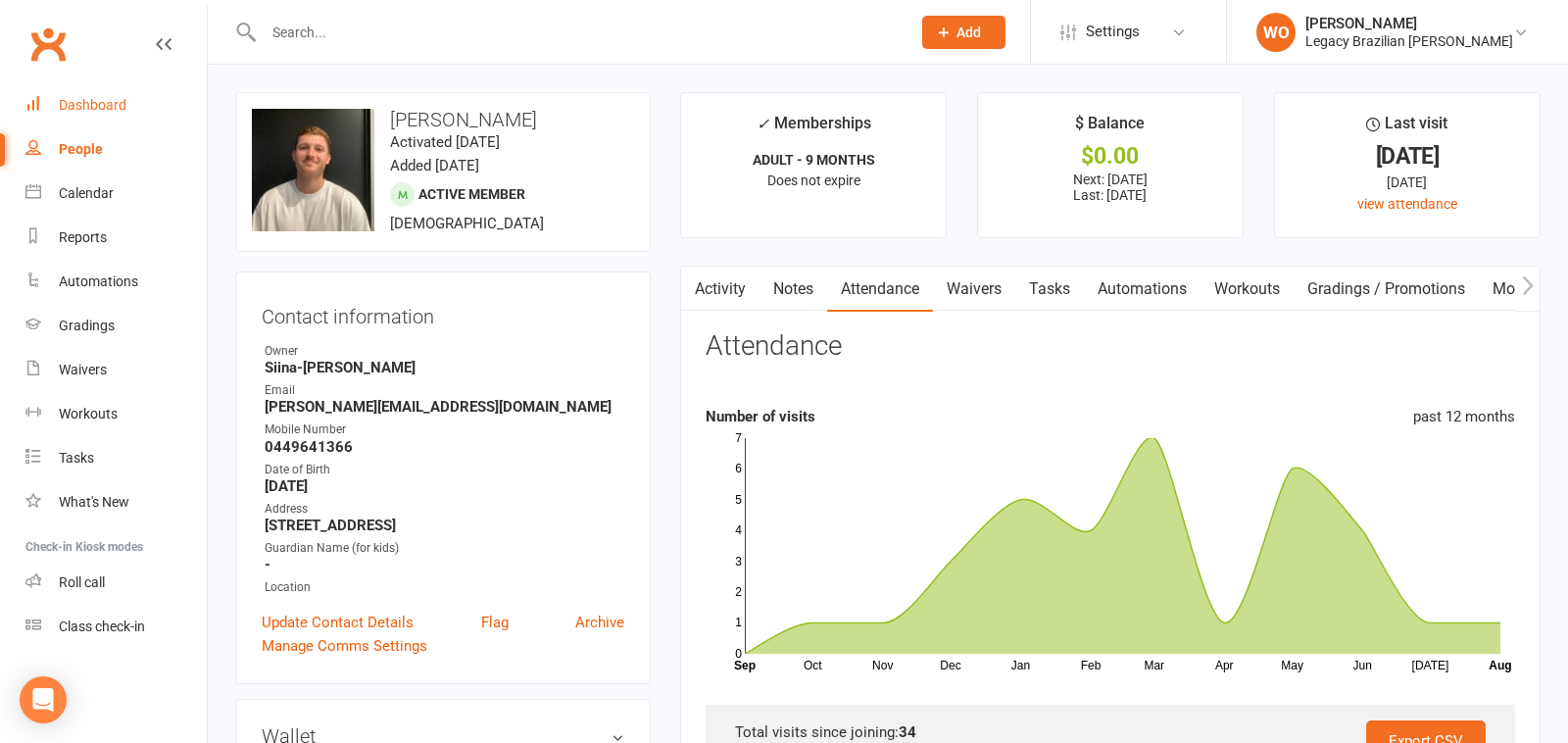
click at [94, 106] on div "Dashboard" at bounding box center [93, 105] width 68 height 16
